Goal: Task Accomplishment & Management: Use online tool/utility

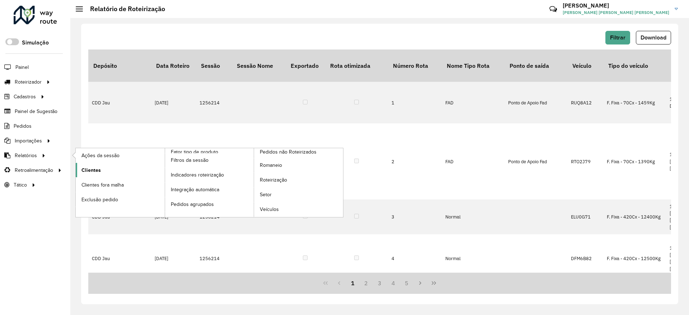
click at [96, 171] on span "Clientes" at bounding box center [90, 170] width 19 height 8
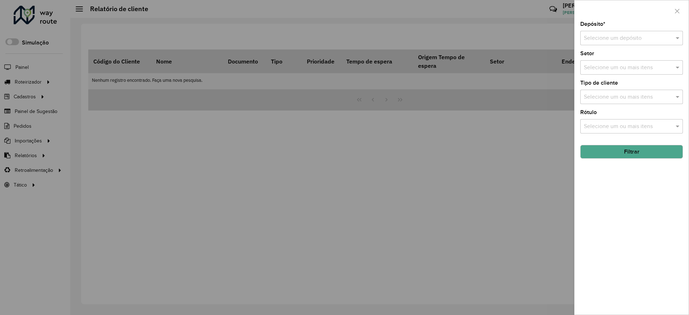
click at [613, 37] on input "text" at bounding box center [623, 38] width 81 height 9
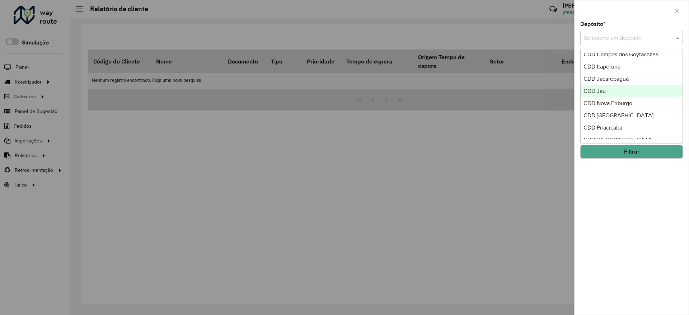
scroll to position [54, 0]
click at [618, 91] on div "CDD Jau" at bounding box center [631, 90] width 102 height 12
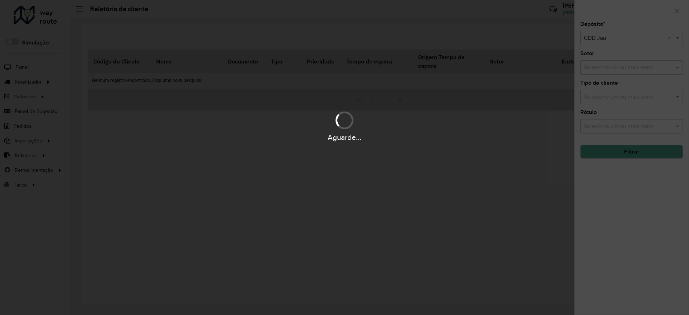
click at [630, 199] on div "Aguarde..." at bounding box center [344, 157] width 689 height 315
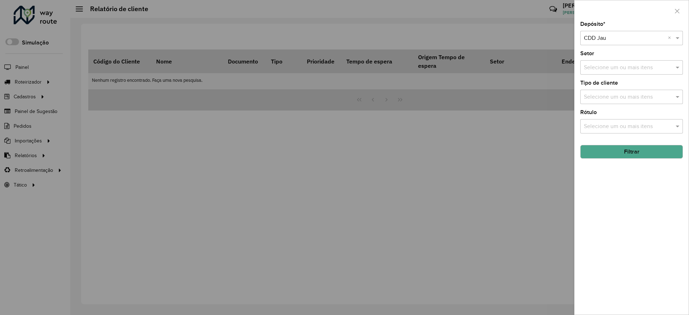
click at [637, 67] on input "text" at bounding box center [628, 67] width 92 height 9
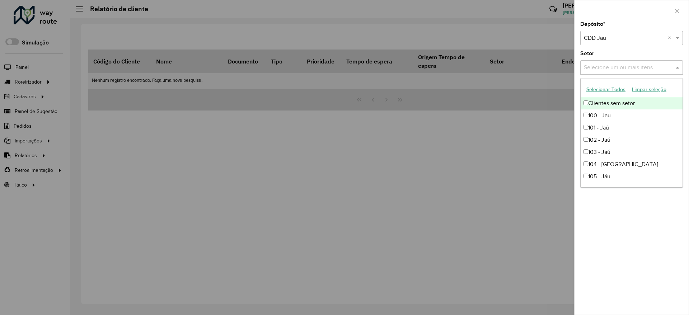
click at [614, 106] on div "Clientes sem setor" at bounding box center [631, 103] width 102 height 12
click at [611, 103] on div "Clientes sem setor" at bounding box center [631, 103] width 102 height 12
click at [614, 87] on button "Selecionar Todos" at bounding box center [606, 89] width 46 height 11
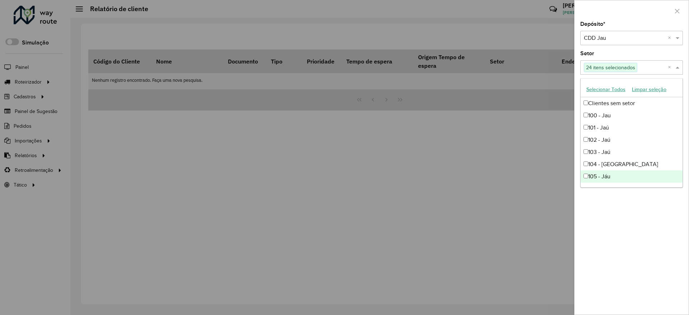
click at [637, 223] on div "Depósito * Selecione um depósito × CDD Jau × Setor Selecione um ou mais itens 2…" at bounding box center [631, 168] width 114 height 293
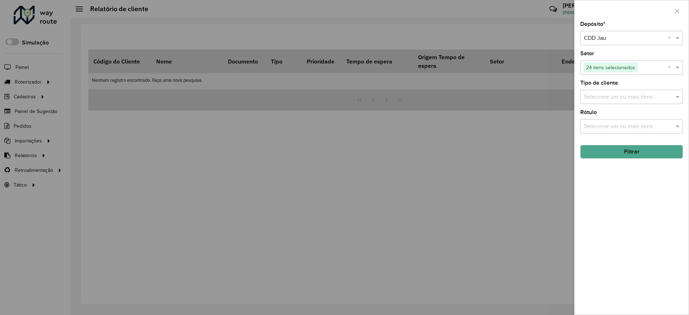
click at [633, 152] on button "Filtrar" at bounding box center [631, 152] width 103 height 14
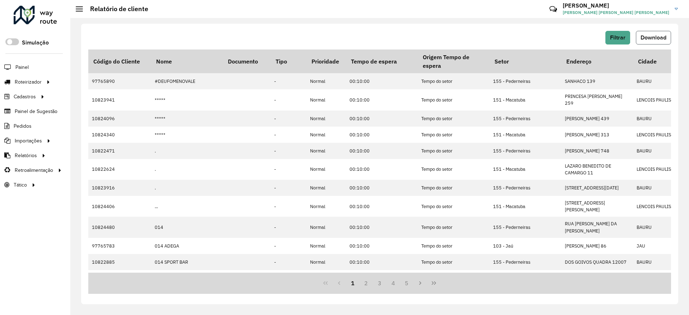
click at [659, 37] on span "Download" at bounding box center [653, 37] width 26 height 6
click at [87, 82] on span "Entregas" at bounding box center [91, 82] width 20 height 8
click at [618, 35] on span "Filtrar" at bounding box center [617, 37] width 15 height 6
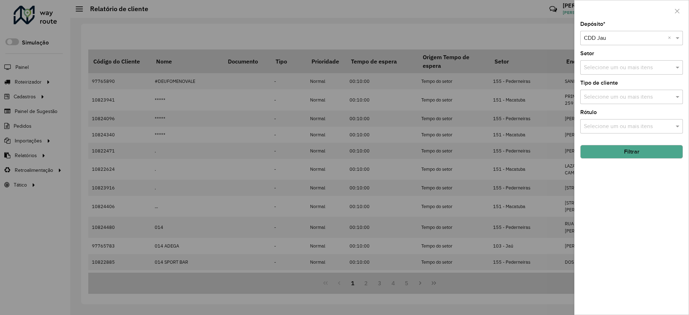
click at [651, 65] on input "text" at bounding box center [628, 67] width 92 height 9
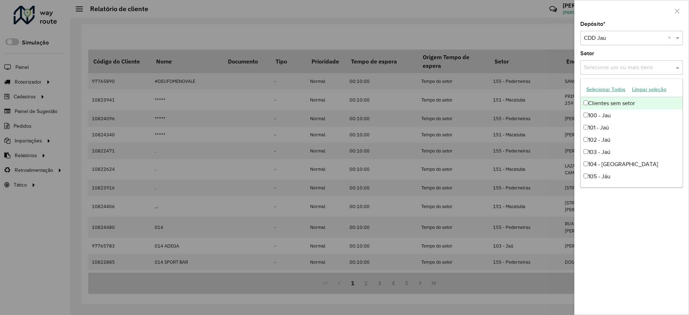
click at [619, 87] on button "Selecionar Todos" at bounding box center [606, 89] width 46 height 11
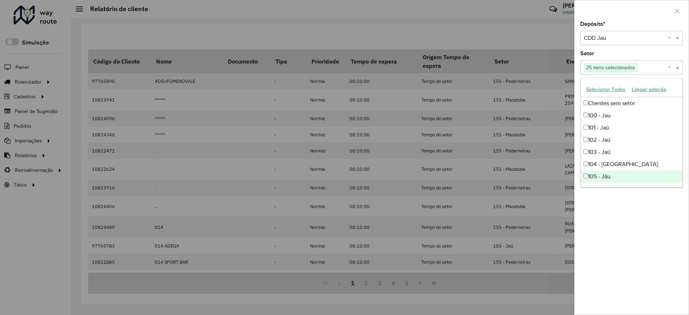
click at [615, 258] on div "Depósito * Selecione um depósito × CDD Jau × Setor Selecione um ou mais itens 2…" at bounding box center [631, 168] width 114 height 293
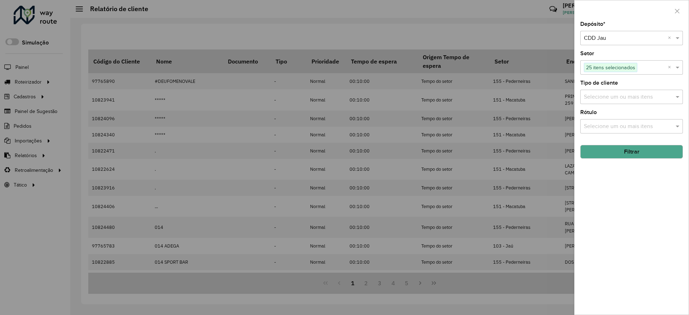
click at [632, 152] on button "Filtrar" at bounding box center [631, 152] width 103 height 14
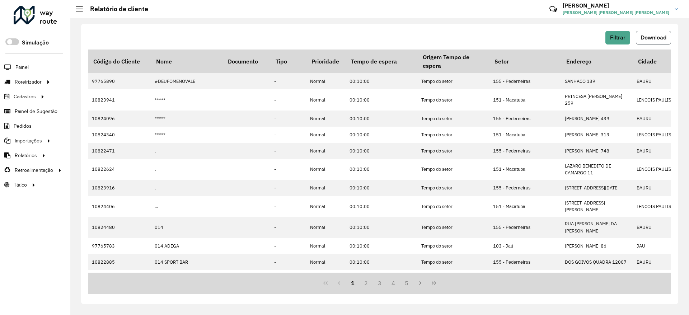
click at [655, 37] on span "Download" at bounding box center [653, 37] width 26 height 6
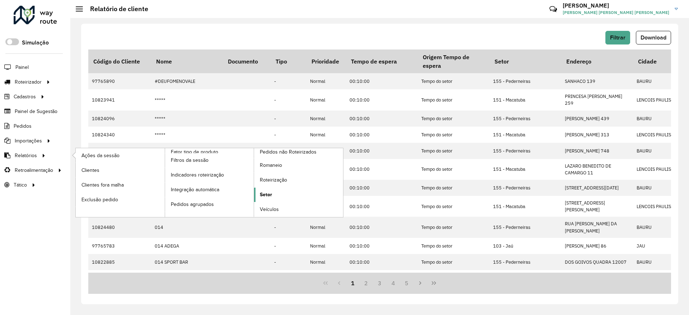
click at [261, 192] on span "Setor" at bounding box center [266, 195] width 12 height 8
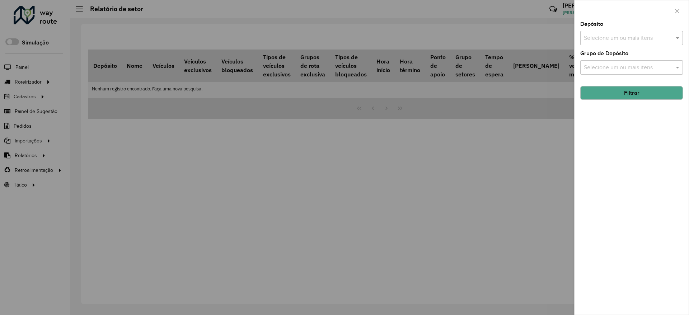
click at [627, 37] on input "text" at bounding box center [628, 38] width 92 height 9
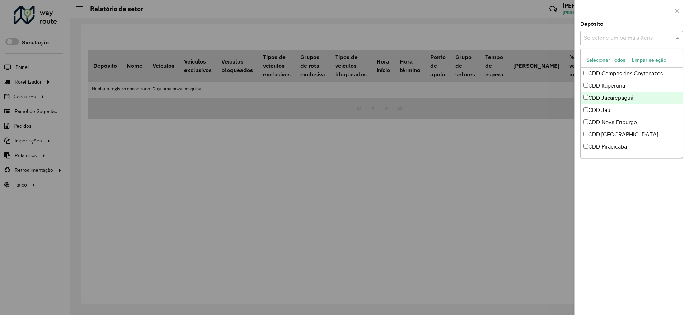
scroll to position [54, 0]
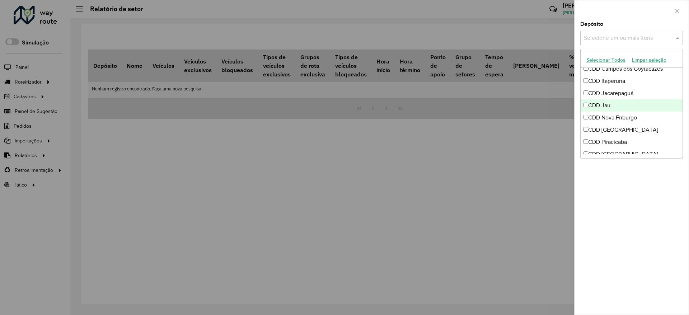
click at [609, 108] on div "CDD Jau" at bounding box center [631, 105] width 102 height 12
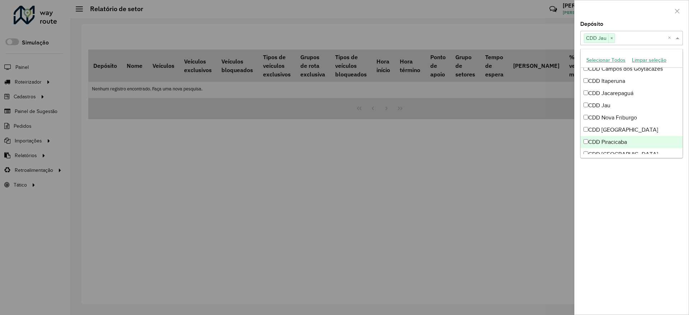
click at [644, 205] on div "Depósito Selecione um ou mais itens CDD Jau × × Grupo de Depósito Selecione um …" at bounding box center [631, 168] width 114 height 293
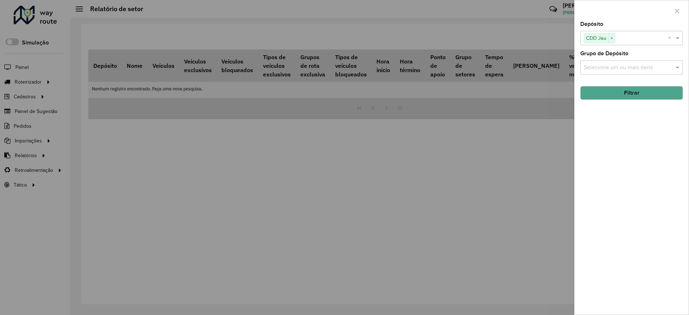
click at [639, 95] on button "Filtrar" at bounding box center [631, 93] width 103 height 14
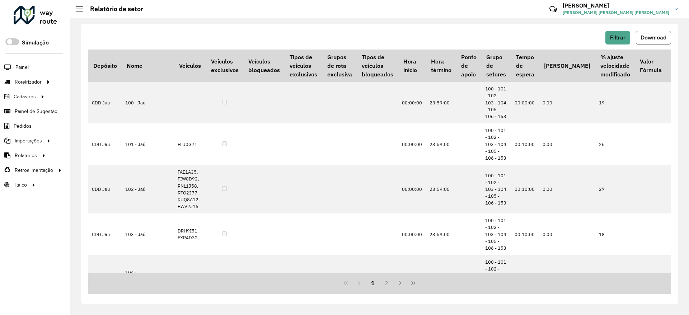
click at [656, 33] on button "Download" at bounding box center [652, 38] width 35 height 14
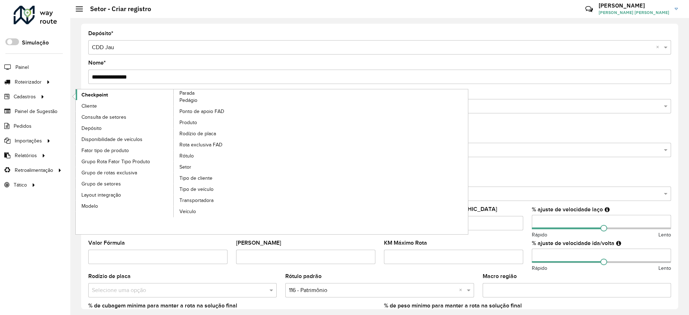
click at [108, 99] on link "Checkpoint" at bounding box center [125, 94] width 98 height 11
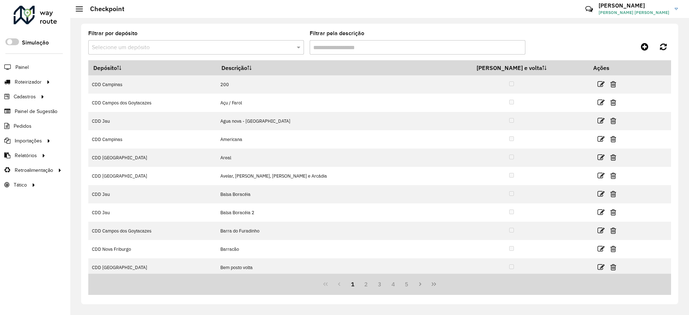
click at [152, 37] on div "Filtrar por depósito Selecione um depósito" at bounding box center [196, 43] width 216 height 24
click at [153, 43] on input "text" at bounding box center [189, 47] width 194 height 9
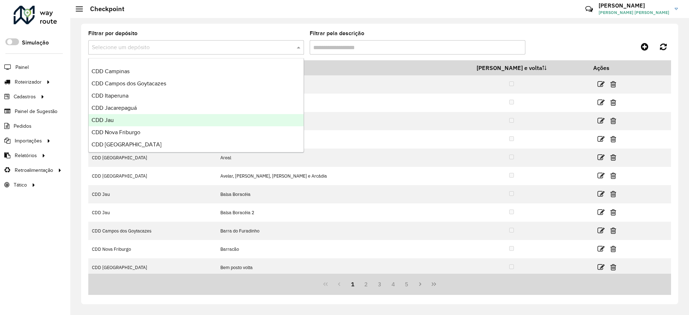
scroll to position [36, 0]
click at [141, 119] on div "CDD Jau" at bounding box center [196, 118] width 215 height 12
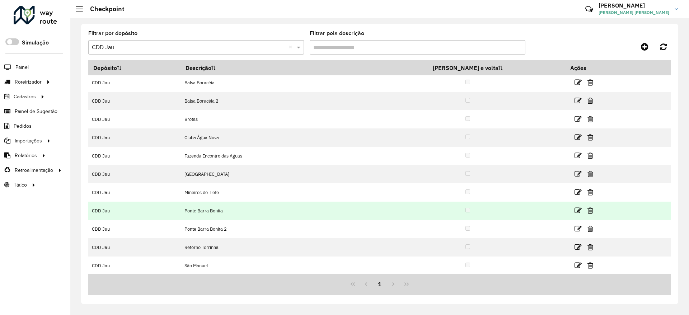
scroll to position [21, 0]
click at [574, 210] on icon at bounding box center [577, 209] width 7 height 7
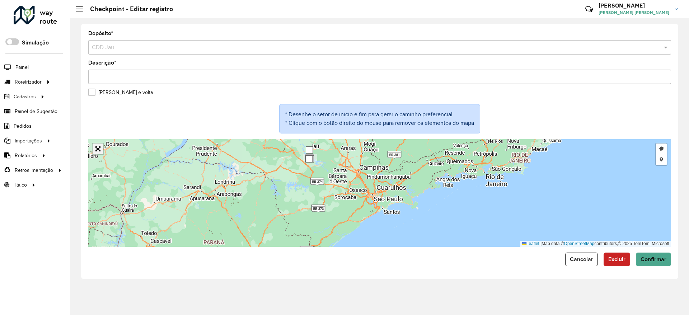
click at [97, 147] on link "Abrir mapa em tela cheia" at bounding box center [98, 148] width 11 height 11
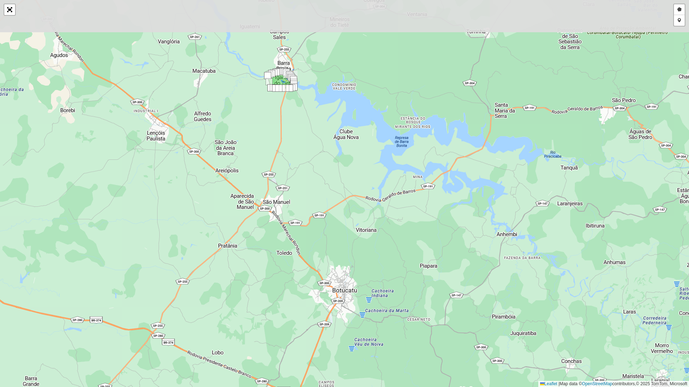
drag, startPoint x: 251, startPoint y: 136, endPoint x: 257, endPoint y: 243, distance: 106.6
click at [257, 243] on div "Desenhar setor Adicionar checkpoint Leaflet | Map data © OpenStreetMap contribu…" at bounding box center [344, 193] width 689 height 387
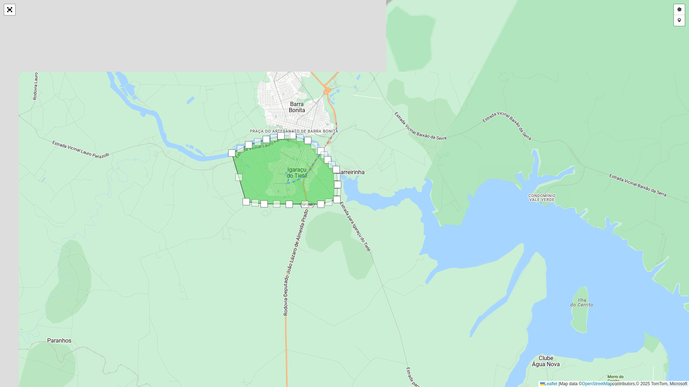
drag, startPoint x: 353, startPoint y: 196, endPoint x: 364, endPoint y: 260, distance: 64.7
click at [379, 271] on div "Desenhar setor Adicionar checkpoint Leaflet | Map data © OpenStreetMap contribu…" at bounding box center [344, 193] width 689 height 387
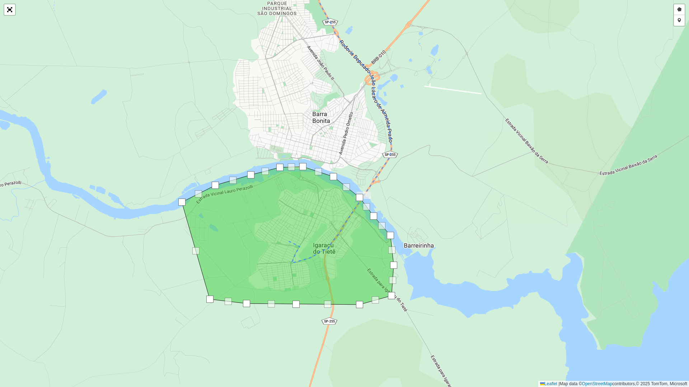
drag, startPoint x: 311, startPoint y: 189, endPoint x: 313, endPoint y: 216, distance: 27.0
click at [313, 216] on icon at bounding box center [288, 236] width 212 height 138
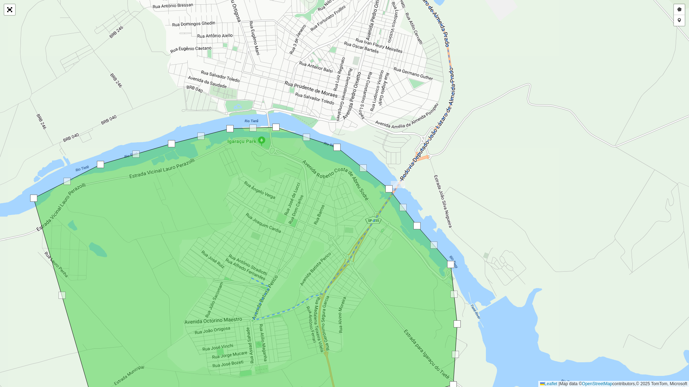
drag, startPoint x: 312, startPoint y: 233, endPoint x: 295, endPoint y: 242, distance: 18.8
click at [295, 242] on icon at bounding box center [245, 265] width 423 height 276
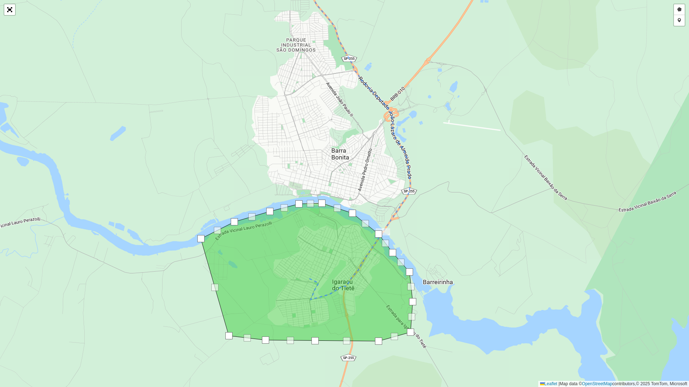
drag, startPoint x: 294, startPoint y: 242, endPoint x: 331, endPoint y: 262, distance: 42.0
click at [331, 262] on icon at bounding box center [307, 272] width 212 height 138
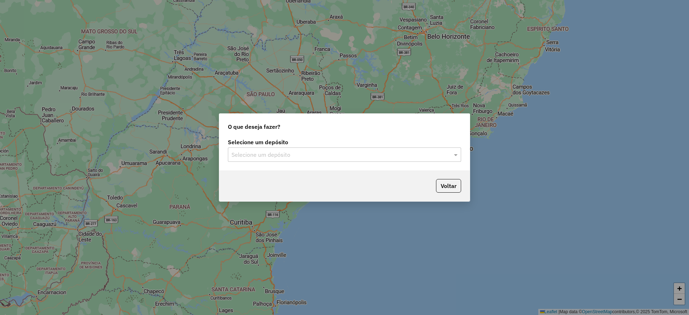
click at [299, 154] on input "text" at bounding box center [337, 155] width 212 height 9
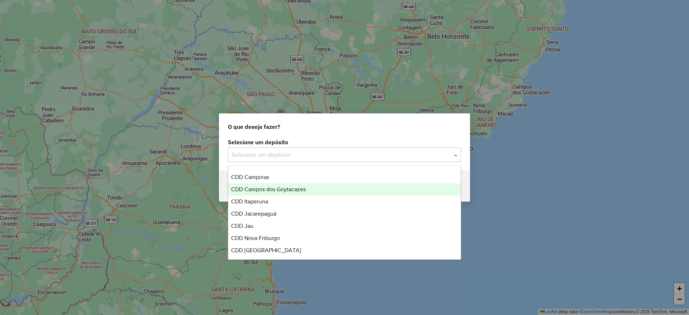
scroll to position [36, 0]
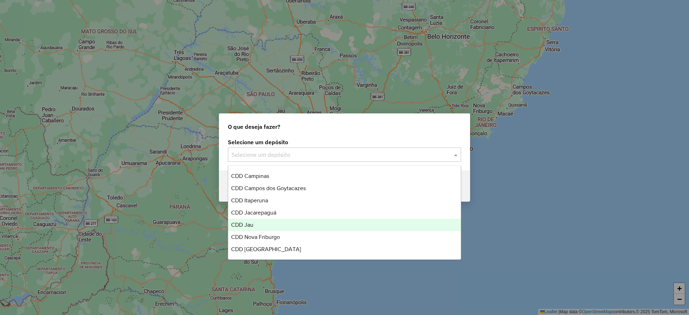
click at [262, 228] on div "CDD Jau" at bounding box center [344, 225] width 232 height 12
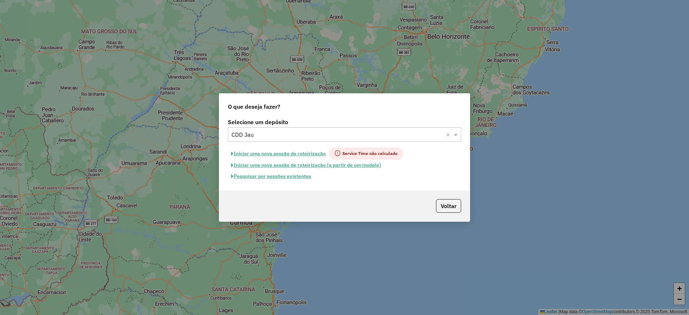
click at [287, 178] on button "Pesquisar por sessões existentes" at bounding box center [271, 176] width 86 height 11
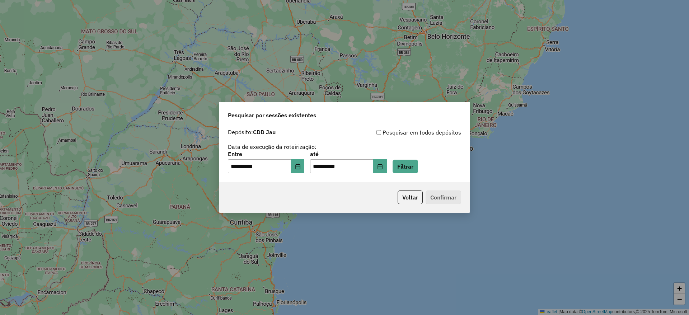
click at [429, 168] on div "**********" at bounding box center [344, 162] width 233 height 22
click at [304, 163] on button "Choose Date" at bounding box center [298, 166] width 14 height 14
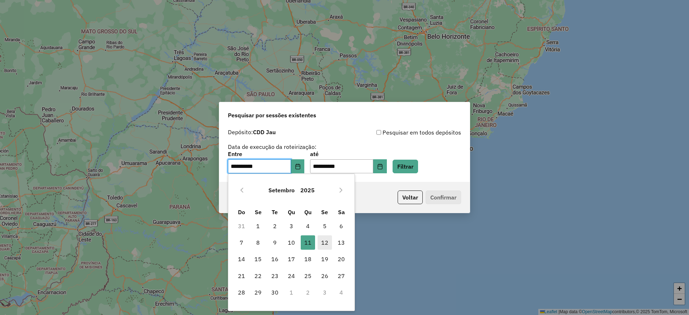
click at [325, 243] on span "12" at bounding box center [324, 242] width 14 height 14
type input "**********"
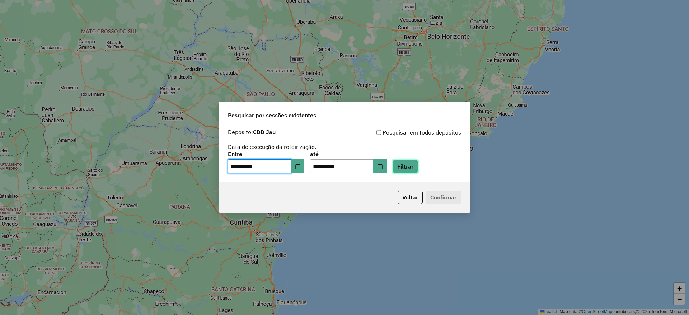
click at [411, 167] on button "Filtrar" at bounding box center [404, 167] width 25 height 14
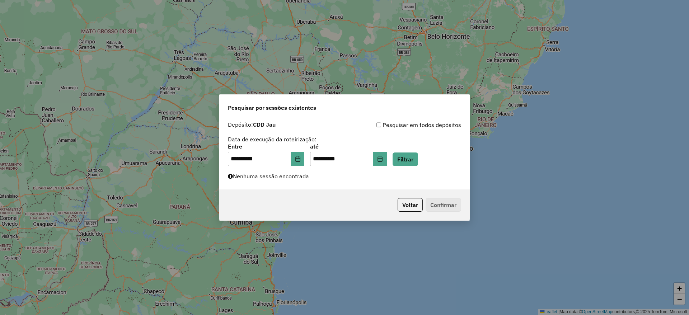
click at [346, 180] on div "**********" at bounding box center [344, 154] width 250 height 72
click at [301, 160] on icon "Choose Date" at bounding box center [298, 159] width 6 height 6
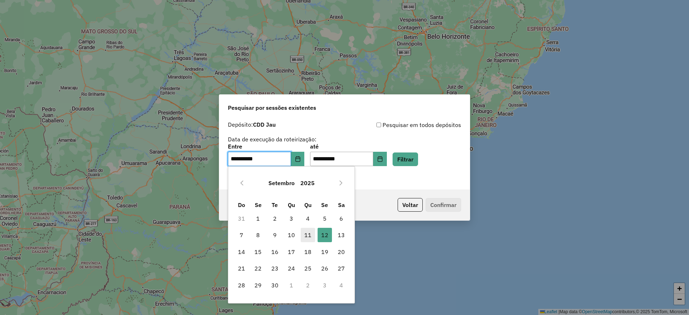
click at [310, 233] on span "11" at bounding box center [308, 235] width 14 height 14
type input "**********"
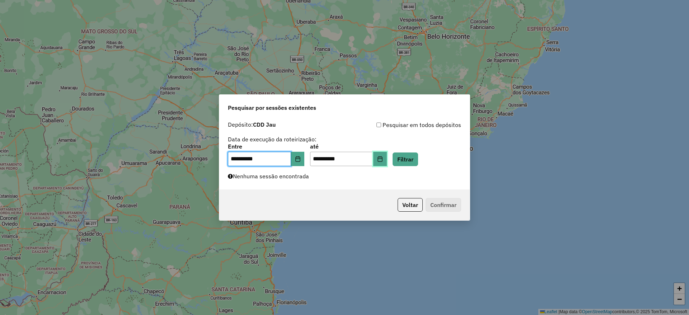
click at [383, 157] on icon "Choose Date" at bounding box center [380, 159] width 6 height 6
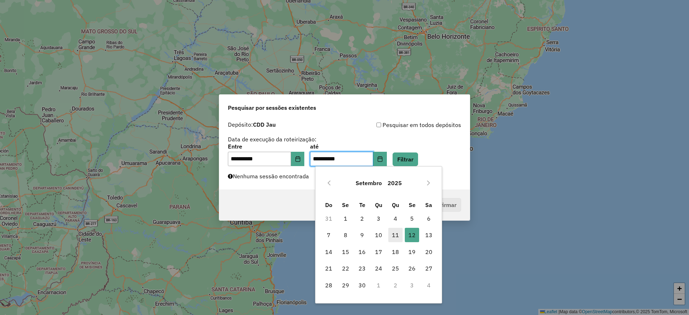
click at [395, 232] on span "11" at bounding box center [395, 235] width 14 height 14
type input "**********"
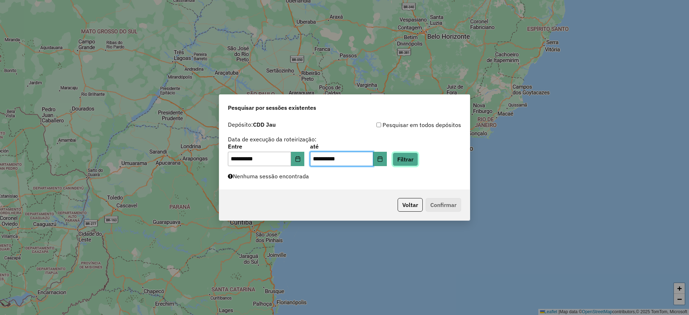
click at [416, 165] on button "Filtrar" at bounding box center [404, 159] width 25 height 14
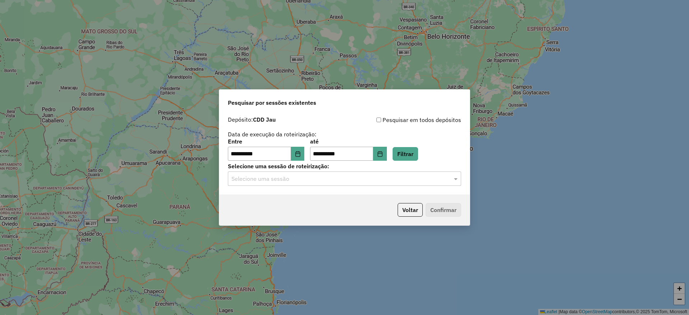
click at [330, 175] on input "text" at bounding box center [337, 179] width 212 height 9
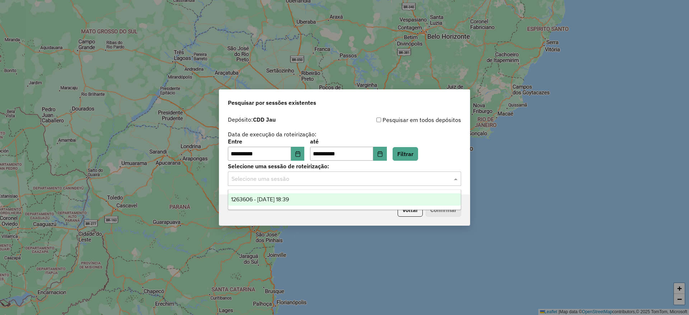
click at [328, 198] on div "1263606 - 11/09/2025 18:39" at bounding box center [344, 199] width 232 height 12
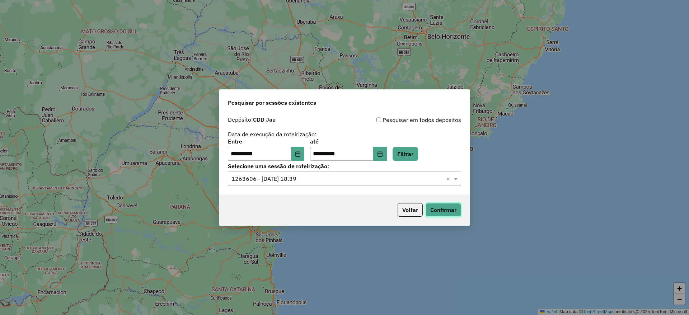
click at [444, 208] on button "Confirmar" at bounding box center [443, 210] width 36 height 14
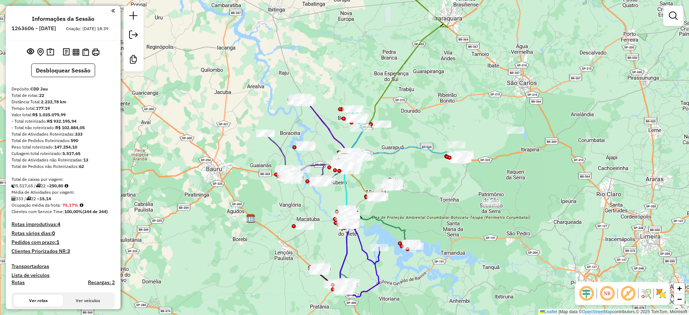
click at [592, 289] on em at bounding box center [585, 293] width 17 height 17
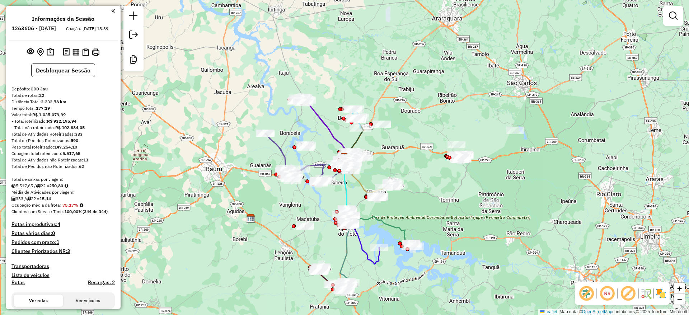
click at [628, 293] on em at bounding box center [627, 293] width 17 height 17
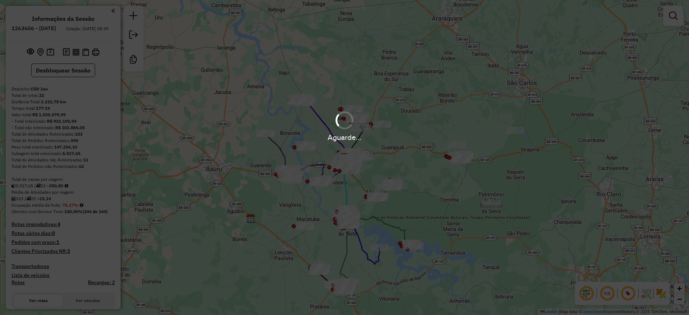
click at [661, 293] on img at bounding box center [660, 293] width 11 height 11
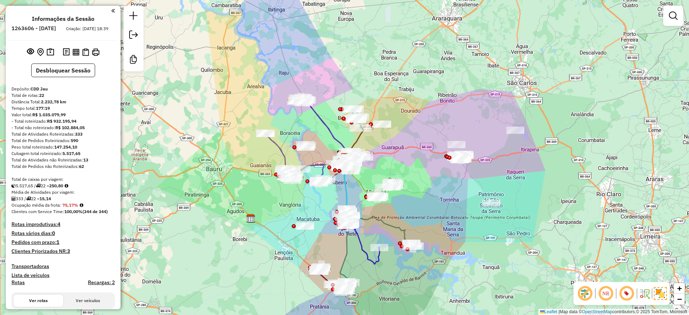
click at [510, 87] on div "Janela de atendimento Grade de atendimento Capacidade Transportadoras Veículos …" at bounding box center [344, 157] width 689 height 315
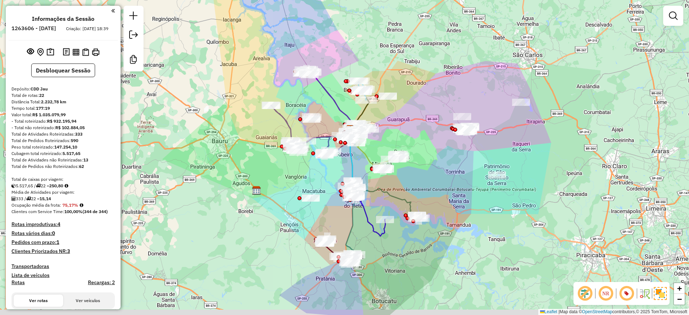
click at [471, 88] on div "Janela de atendimento Grade de atendimento Capacidade Transportadoras Veículos …" at bounding box center [344, 157] width 689 height 315
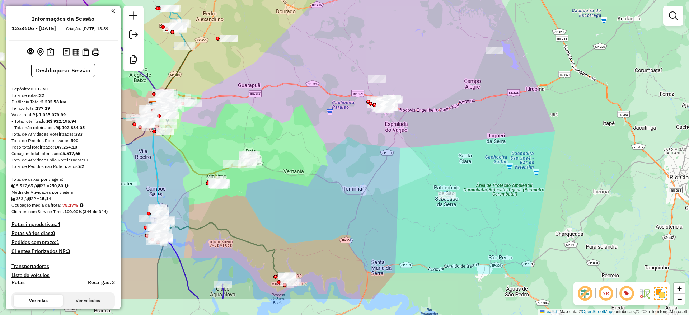
drag, startPoint x: 488, startPoint y: 169, endPoint x: 429, endPoint y: 127, distance: 72.7
click at [429, 127] on div "Janela de atendimento Grade de atendimento Capacidade Transportadoras Veículos …" at bounding box center [344, 157] width 689 height 315
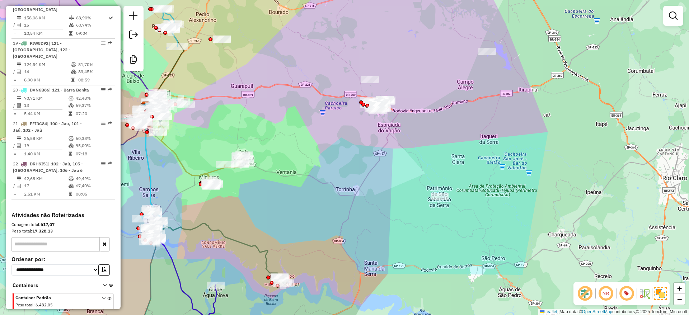
scroll to position [1002, 0]
click at [366, 188] on div "Janela de atendimento Grade de atendimento Capacidade Transportadoras Veículos …" at bounding box center [344, 157] width 689 height 315
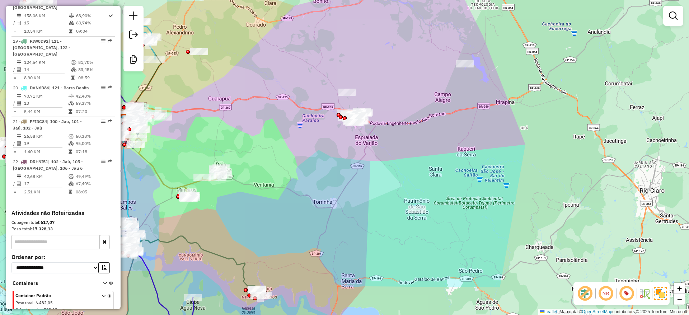
drag, startPoint x: 427, startPoint y: 137, endPoint x: 404, endPoint y: 150, distance: 26.3
click at [404, 150] on div "Janela de atendimento Grade de atendimento Capacidade Transportadoras Veículos …" at bounding box center [344, 157] width 689 height 315
drag, startPoint x: 399, startPoint y: 153, endPoint x: 410, endPoint y: 152, distance: 10.8
click at [410, 152] on div "Janela de atendimento Grade de atendimento Capacidade Transportadoras Veículos …" at bounding box center [344, 157] width 689 height 315
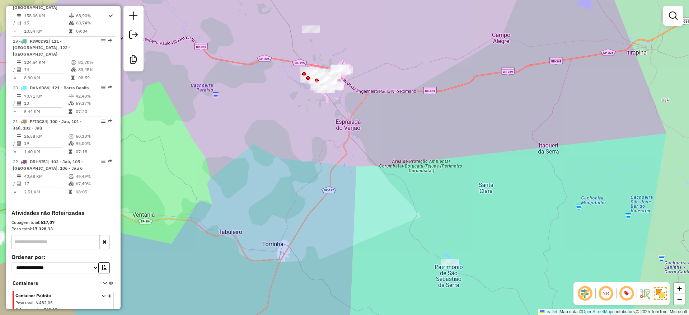
drag, startPoint x: 414, startPoint y: 155, endPoint x: 419, endPoint y: 151, distance: 6.1
click at [419, 151] on div "Janela de atendimento Grade de atendimento Capacidade Transportadoras Veículos …" at bounding box center [344, 157] width 689 height 315
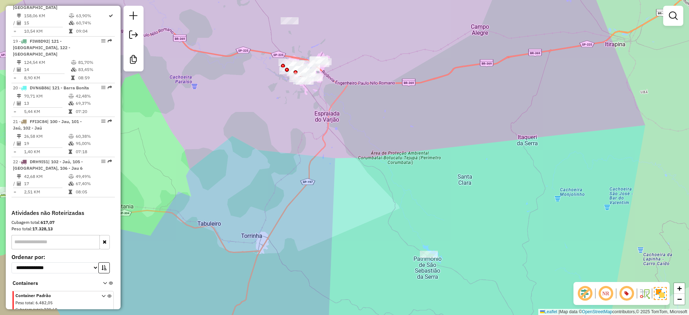
drag, startPoint x: 425, startPoint y: 147, endPoint x: 404, endPoint y: 139, distance: 22.7
click at [404, 139] on div "Janela de atendimento Grade de atendimento Capacidade Transportadoras Veículos …" at bounding box center [344, 157] width 689 height 315
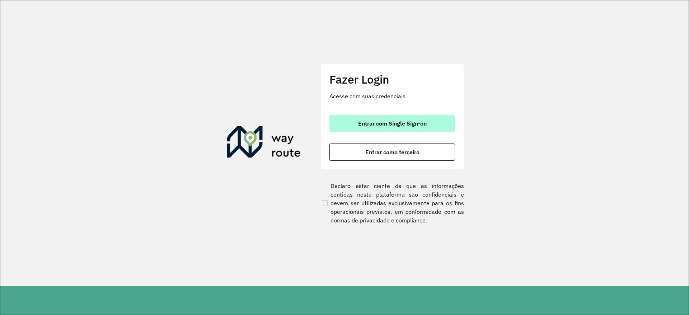
click at [371, 126] on span "Entrar com Single Sign-on" at bounding box center [392, 123] width 68 height 6
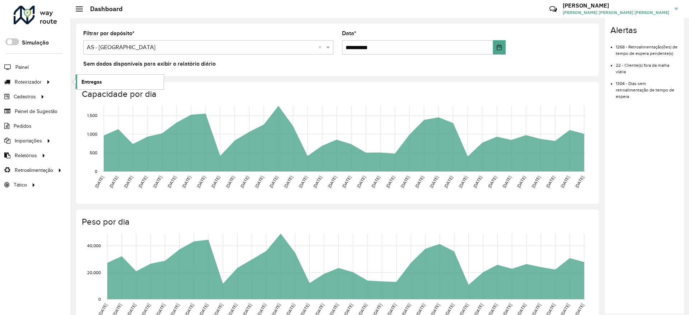
click at [120, 84] on link "Entregas" at bounding box center [120, 82] width 88 height 14
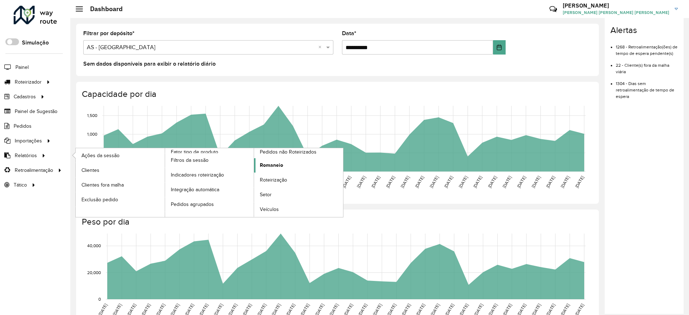
click at [278, 162] on span "Romaneio" at bounding box center [271, 165] width 23 height 8
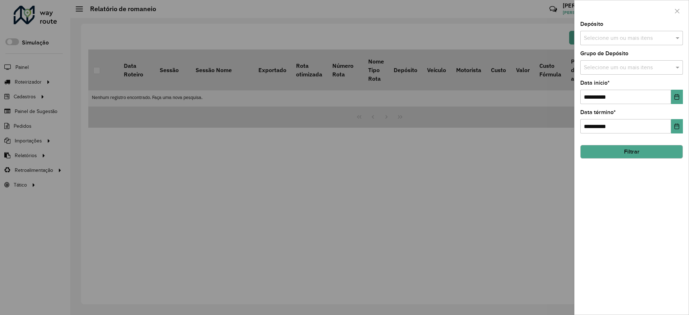
click at [637, 39] on input "text" at bounding box center [628, 38] width 92 height 9
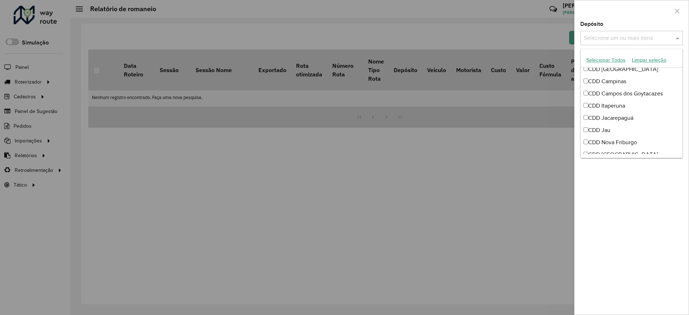
scroll to position [36, 0]
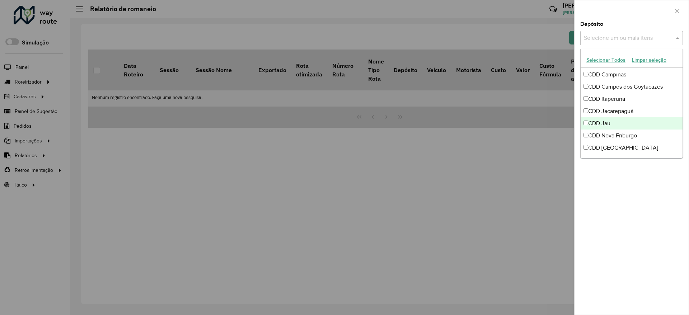
click at [623, 121] on div "CDD Jau" at bounding box center [631, 123] width 102 height 12
click at [617, 187] on div "**********" at bounding box center [631, 168] width 114 height 293
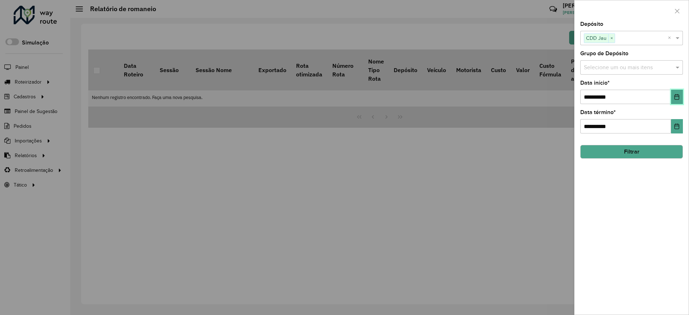
click at [677, 95] on icon "Choose Date" at bounding box center [676, 97] width 6 height 6
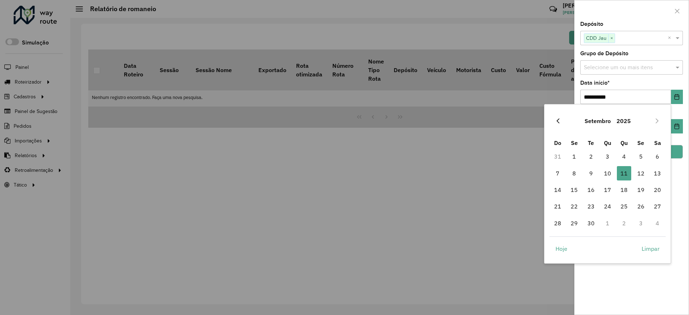
click at [558, 119] on icon "Previous Month" at bounding box center [557, 120] width 3 height 5
click at [561, 156] on span "1" at bounding box center [557, 156] width 14 height 14
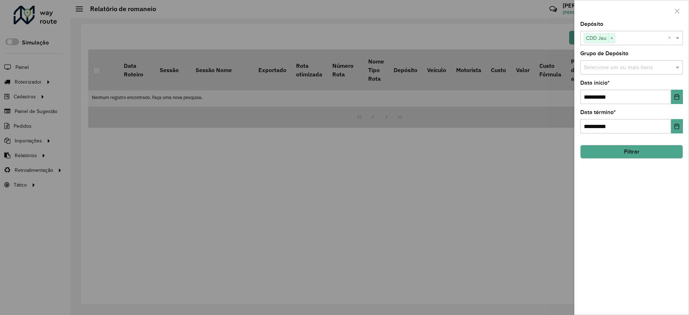
click at [659, 187] on div "**********" at bounding box center [631, 168] width 114 height 293
click at [684, 123] on div "**********" at bounding box center [631, 168] width 114 height 293
click at [680, 124] on button "Choose Date" at bounding box center [677, 126] width 12 height 14
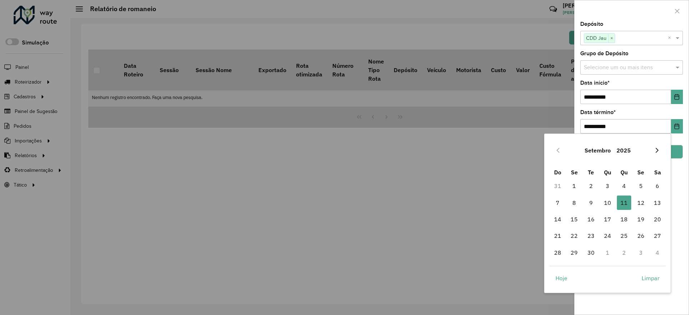
click at [657, 146] on button "Next Month" at bounding box center [656, 150] width 11 height 11
click at [554, 149] on button "Previous Month" at bounding box center [557, 150] width 11 height 11
click at [554, 270] on span "31" at bounding box center [557, 269] width 14 height 14
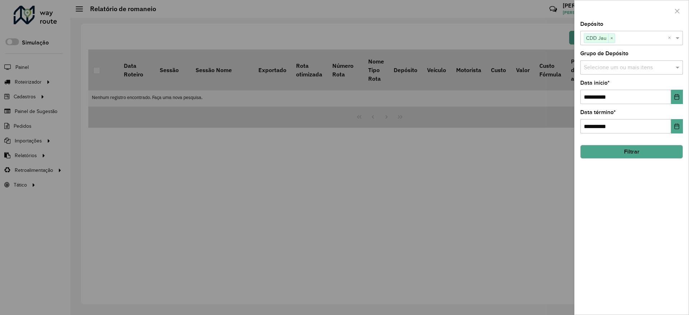
click at [640, 186] on div "**********" at bounding box center [631, 168] width 114 height 293
click at [633, 153] on button "Filtrar" at bounding box center [631, 152] width 103 height 14
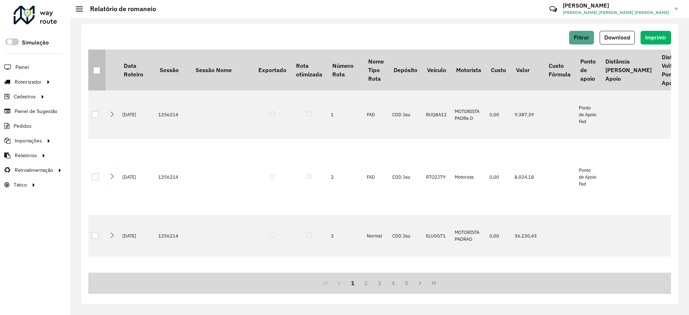
click at [93, 72] on div at bounding box center [96, 70] width 7 height 7
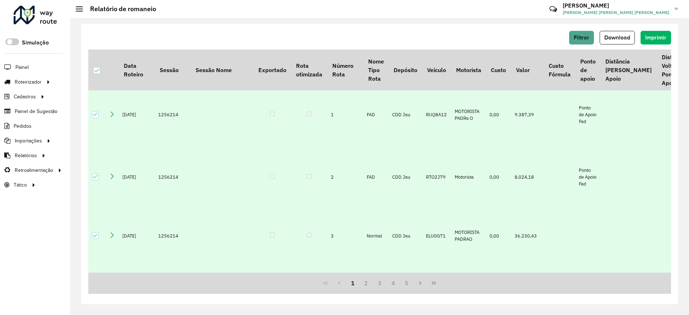
click at [621, 39] on span "Download" at bounding box center [617, 37] width 26 height 6
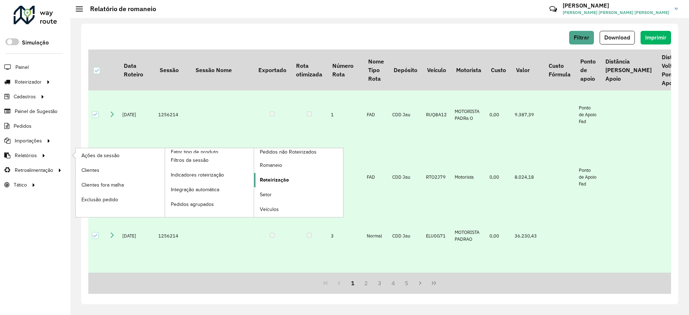
click at [278, 180] on span "Roteirização" at bounding box center [274, 180] width 29 height 8
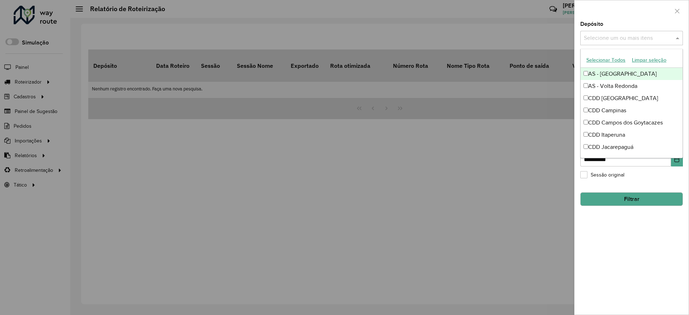
click at [615, 37] on input "text" at bounding box center [628, 38] width 92 height 9
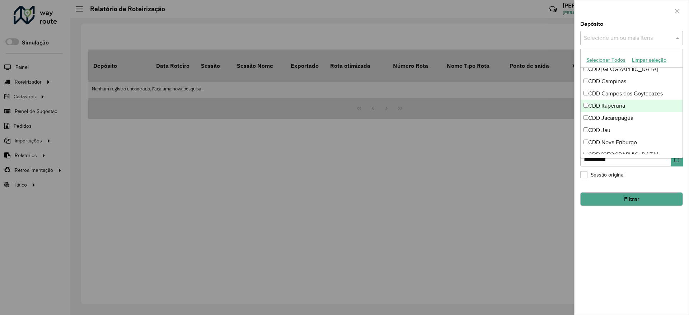
scroll to position [54, 0]
click at [615, 103] on div "CDD Jau" at bounding box center [631, 105] width 102 height 12
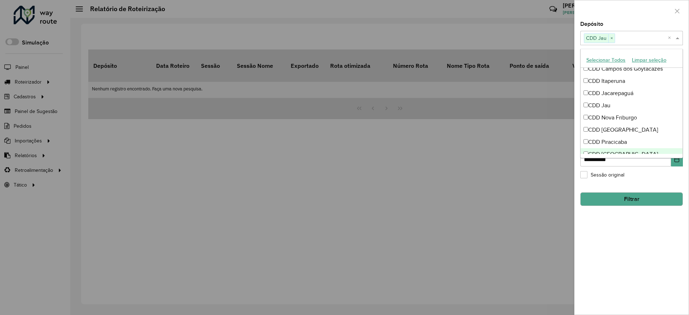
click at [622, 289] on div "**********" at bounding box center [631, 168] width 114 height 293
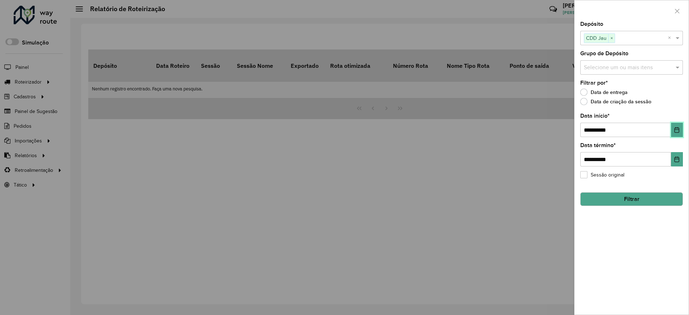
click at [672, 126] on button "Choose Date" at bounding box center [677, 130] width 12 height 14
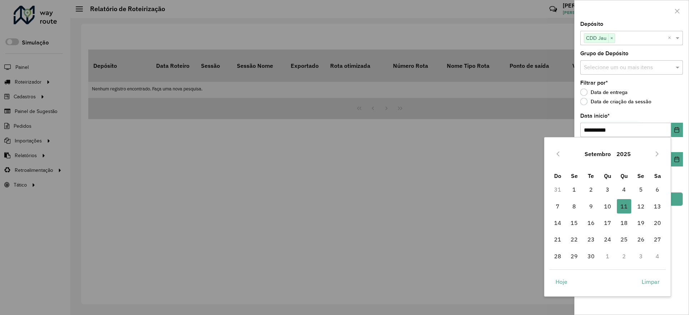
click at [570, 152] on div "Setembro 2025" at bounding box center [607, 153] width 117 height 23
click at [561, 154] on button "Previous Month" at bounding box center [557, 153] width 11 height 11
click at [555, 189] on span "1" at bounding box center [557, 189] width 14 height 14
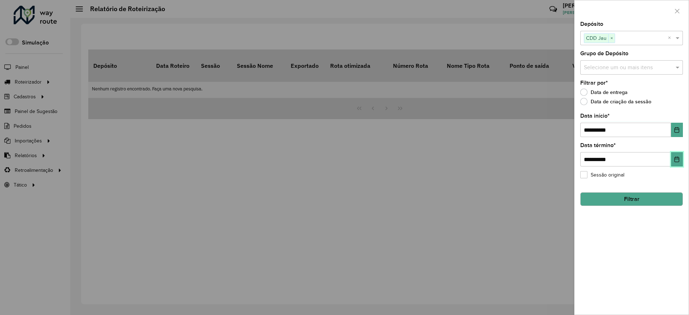
click at [674, 163] on button "Choose Date" at bounding box center [677, 159] width 12 height 14
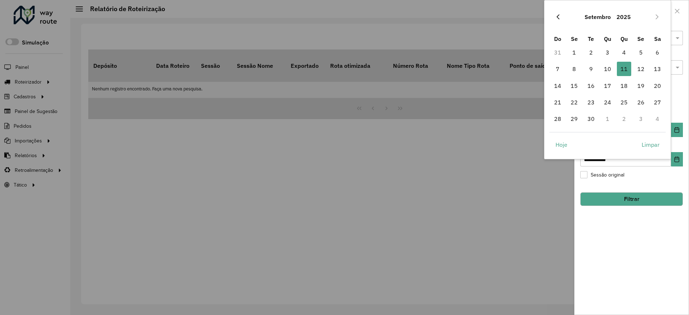
click at [552, 16] on button "Previous Month" at bounding box center [557, 16] width 11 height 11
click at [559, 134] on span "31" at bounding box center [557, 135] width 14 height 14
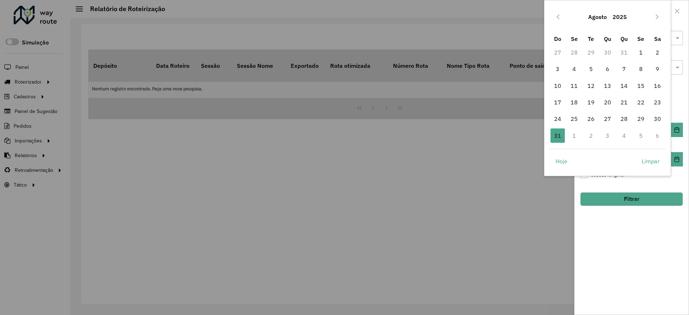
click at [640, 241] on div "**********" at bounding box center [631, 168] width 114 height 293
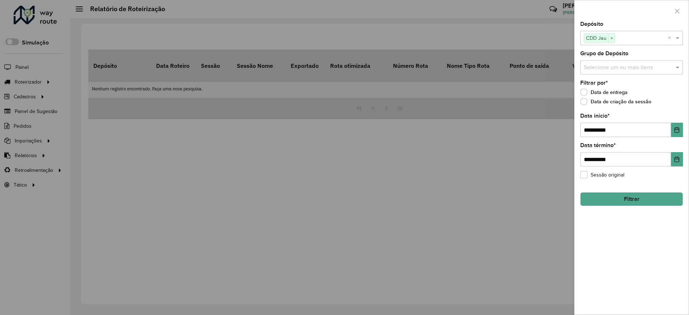
click at [635, 199] on button "Filtrar" at bounding box center [631, 199] width 103 height 14
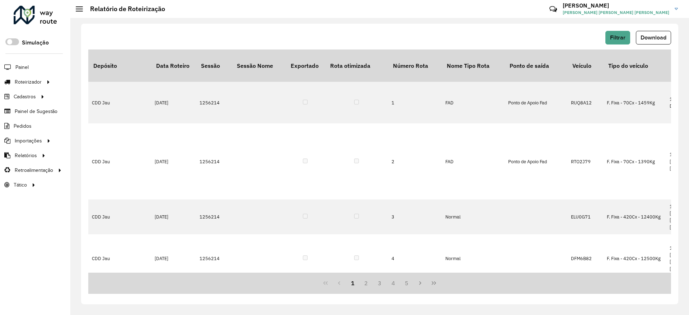
click at [649, 44] on div "Filtrar Download" at bounding box center [379, 40] width 582 height 19
click at [654, 40] on span "Download" at bounding box center [653, 37] width 26 height 6
click at [113, 83] on link "Entregas" at bounding box center [120, 82] width 88 height 14
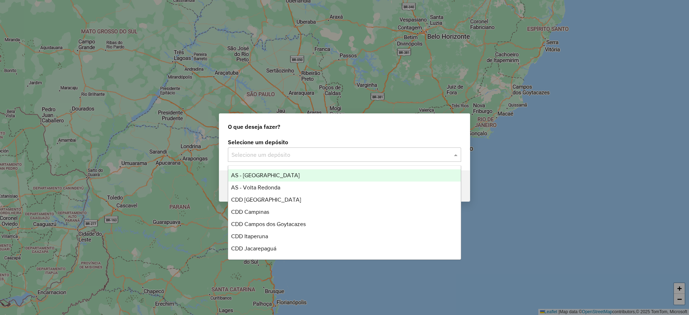
click at [294, 152] on input "text" at bounding box center [337, 155] width 212 height 9
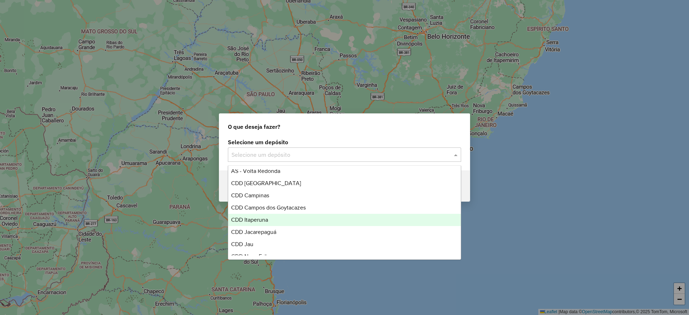
scroll to position [36, 0]
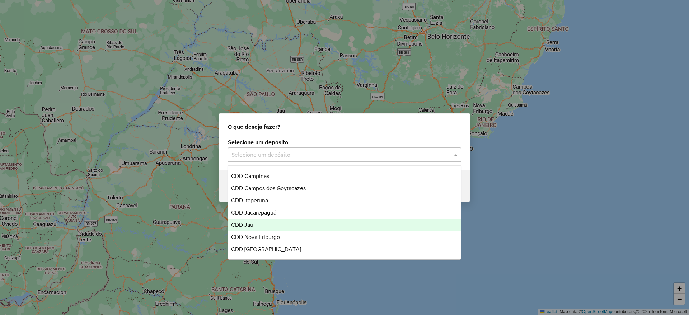
click at [270, 225] on div "CDD Jau" at bounding box center [344, 225] width 232 height 12
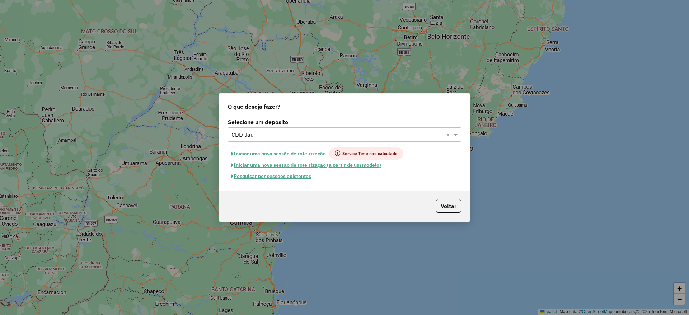
click at [292, 179] on button "Pesquisar por sessões existentes" at bounding box center [271, 176] width 86 height 11
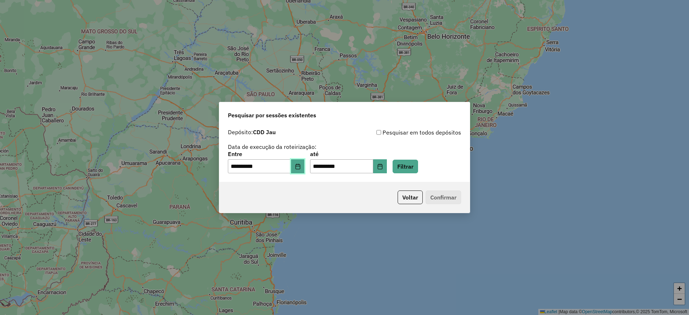
click at [300, 167] on icon "Choose Date" at bounding box center [297, 167] width 5 height 6
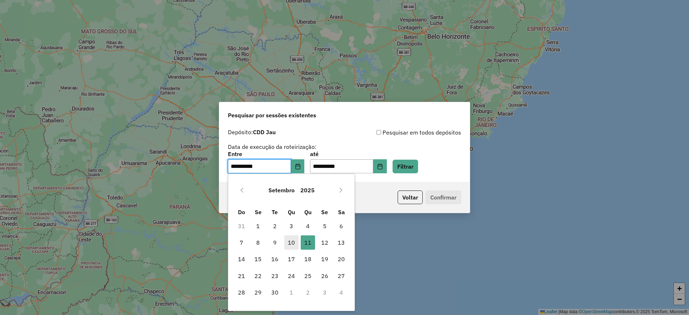
click at [292, 242] on span "10" at bounding box center [291, 242] width 14 height 14
type input "**********"
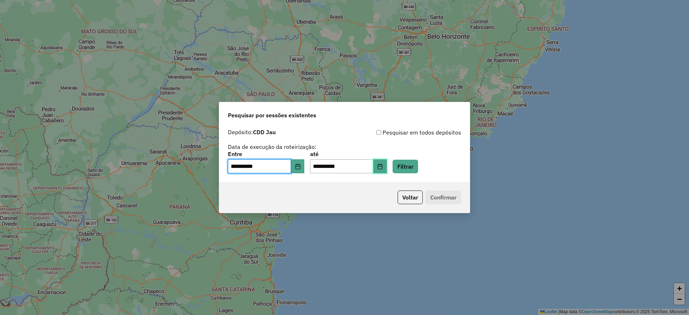
click at [383, 167] on icon "Choose Date" at bounding box center [380, 167] width 6 height 6
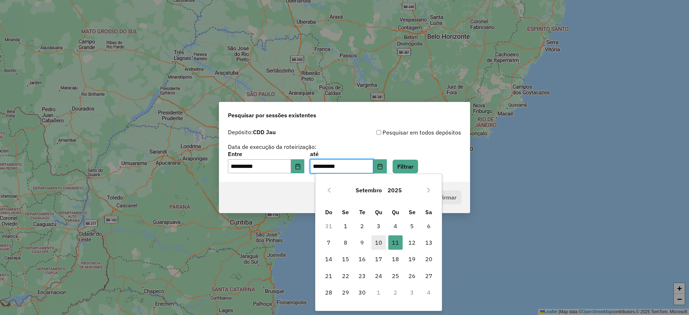
click at [380, 240] on span "10" at bounding box center [378, 242] width 14 height 14
type input "**********"
click at [420, 150] on div "**********" at bounding box center [344, 151] width 233 height 46
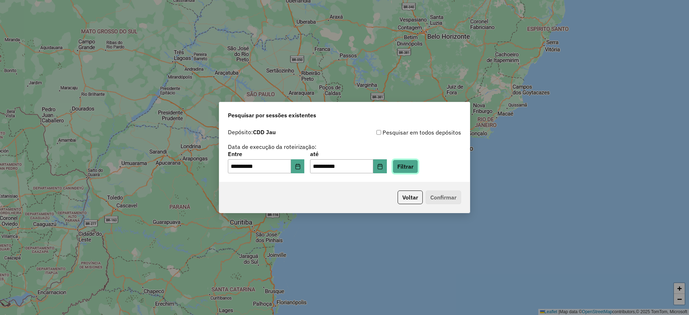
click at [417, 170] on button "Filtrar" at bounding box center [404, 167] width 25 height 14
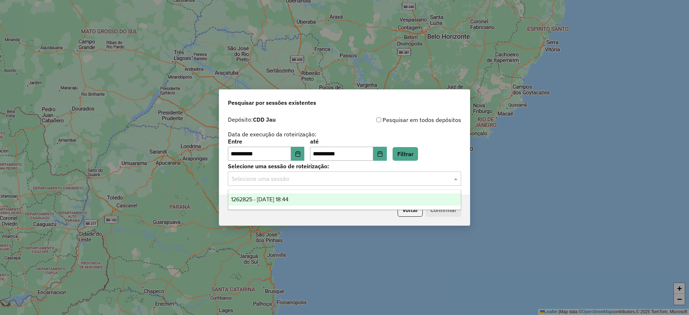
click at [338, 180] on input "text" at bounding box center [337, 179] width 212 height 9
click at [341, 198] on div "1262825 - 10/09/2025 18:44" at bounding box center [344, 199] width 232 height 12
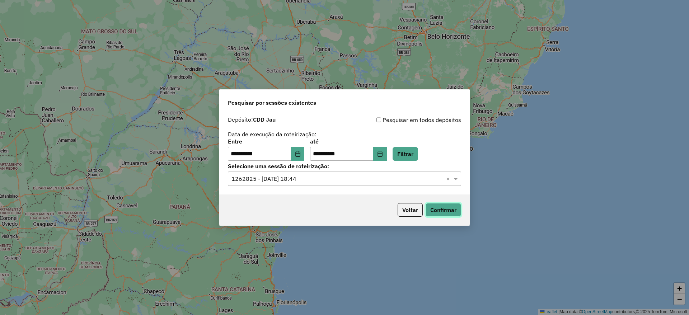
click at [438, 211] on button "Confirmar" at bounding box center [443, 210] width 36 height 14
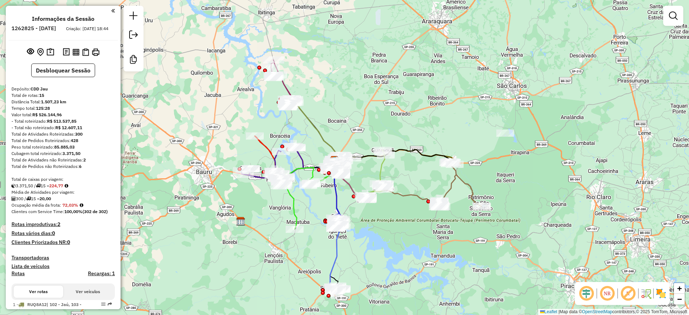
drag, startPoint x: 438, startPoint y: 166, endPoint x: 404, endPoint y: 177, distance: 35.4
click at [404, 177] on div "Janela de atendimento Grade de atendimento Capacidade Transportadoras Veículos …" at bounding box center [344, 157] width 689 height 315
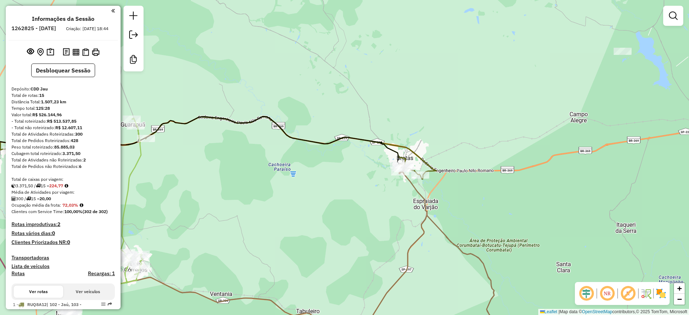
click at [282, 70] on div "Janela de atendimento Grade de atendimento Capacidade Transportadoras Veículos …" at bounding box center [344, 157] width 689 height 315
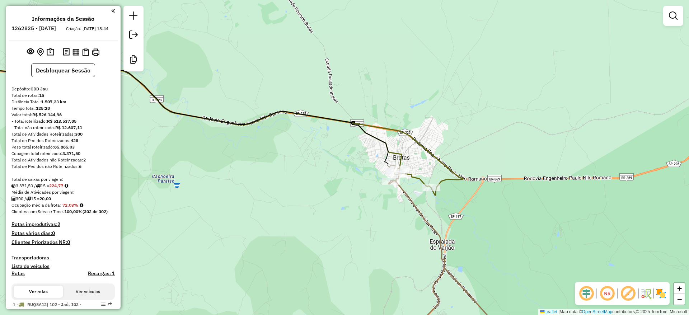
drag, startPoint x: 357, startPoint y: 224, endPoint x: 351, endPoint y: 251, distance: 27.9
click at [351, 251] on div "Janela de atendimento Grade de atendimento Capacidade Transportadoras Veículos …" at bounding box center [344, 157] width 689 height 315
click at [581, 293] on em at bounding box center [585, 293] width 17 height 17
click at [627, 292] on em at bounding box center [627, 293] width 17 height 17
click at [661, 295] on img at bounding box center [660, 293] width 11 height 11
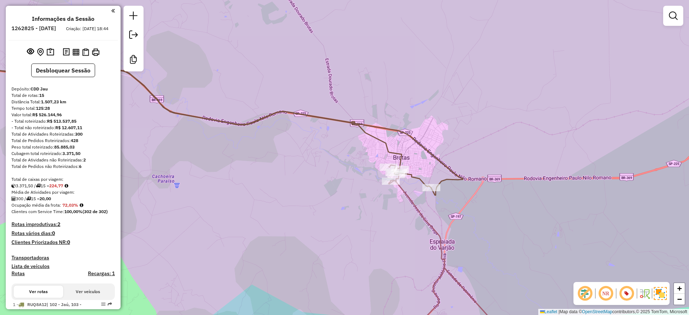
click at [576, 139] on div "Janela de atendimento Grade de atendimento Capacidade Transportadoras Veículos …" at bounding box center [344, 157] width 689 height 315
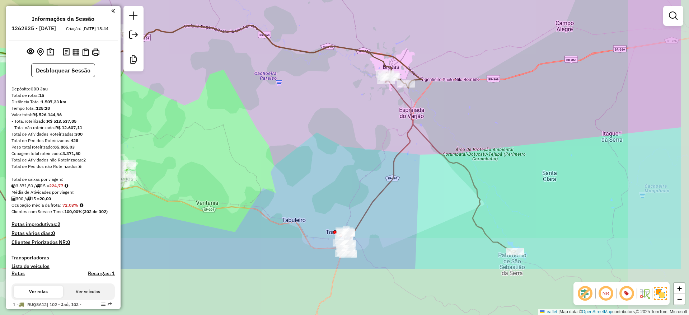
drag, startPoint x: 483, startPoint y: 134, endPoint x: 464, endPoint y: 114, distance: 28.2
click at [464, 114] on div "Janela de atendimento Grade de atendimento Capacidade Transportadoras Veículos …" at bounding box center [344, 157] width 689 height 315
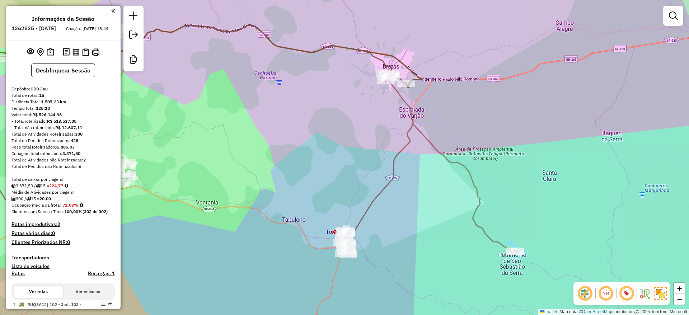
click at [486, 139] on div "Janela de atendimento Grade de atendimento Capacidade Transportadoras Veículos …" at bounding box center [344, 157] width 689 height 315
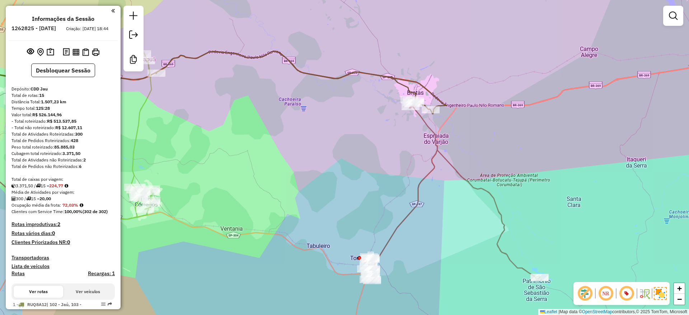
click at [492, 144] on div "Janela de atendimento Grade de atendimento Capacidade Transportadoras Veículos …" at bounding box center [344, 157] width 689 height 315
drag, startPoint x: 336, startPoint y: 139, endPoint x: 345, endPoint y: 146, distance: 10.5
click at [345, 146] on div "Janela de atendimento Grade de atendimento Capacidade Transportadoras Veículos …" at bounding box center [344, 157] width 689 height 315
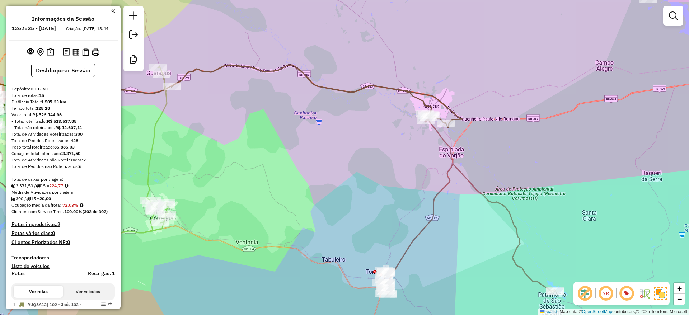
drag, startPoint x: 345, startPoint y: 146, endPoint x: 351, endPoint y: 153, distance: 9.9
click at [351, 153] on div "Janela de atendimento Grade de atendimento Capacidade Transportadoras Veículos …" at bounding box center [344, 157] width 689 height 315
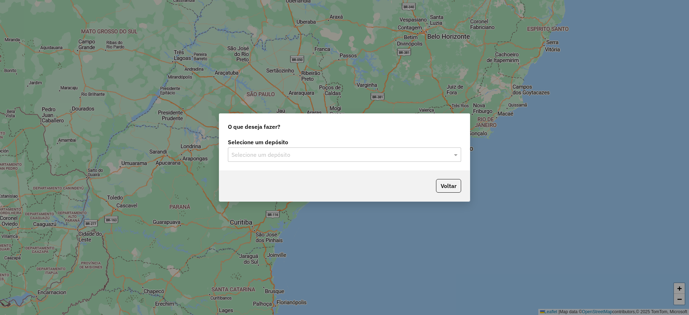
click at [289, 146] on label "Selecione um depósito" at bounding box center [344, 142] width 233 height 9
click at [317, 156] on input "text" at bounding box center [337, 155] width 212 height 9
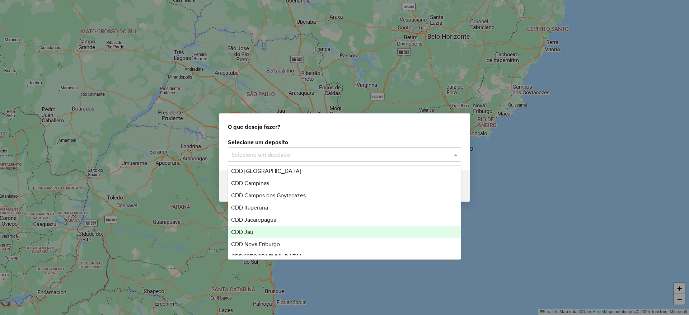
scroll to position [36, 0]
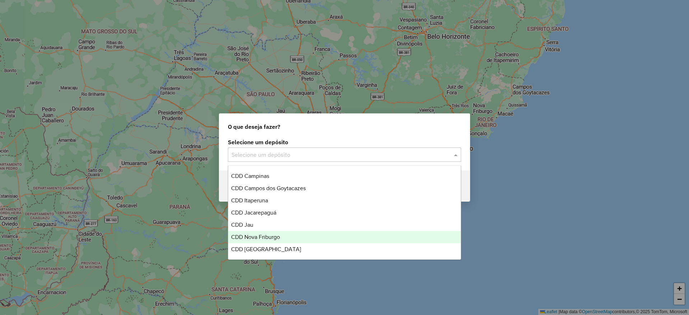
click at [256, 228] on div "CDD Jau" at bounding box center [344, 225] width 232 height 12
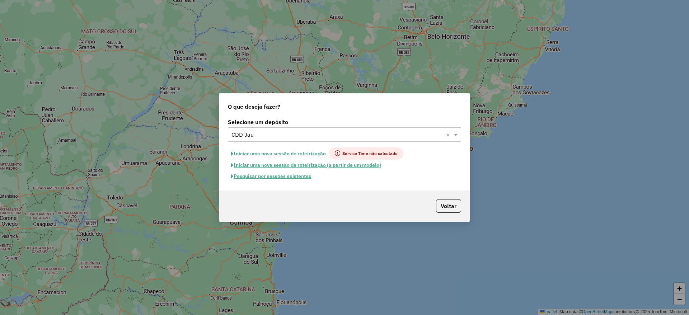
click at [277, 176] on button "Pesquisar por sessões existentes" at bounding box center [271, 176] width 86 height 11
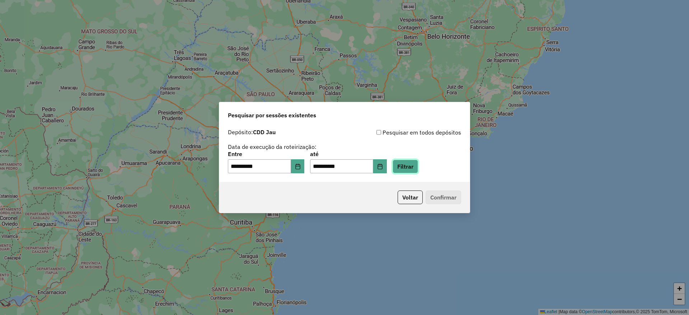
click at [418, 169] on button "Filtrar" at bounding box center [404, 167] width 25 height 14
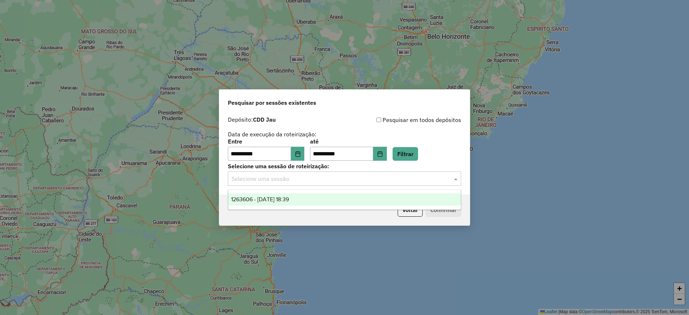
click at [322, 182] on input "text" at bounding box center [337, 179] width 212 height 9
click at [326, 195] on div "1263606 - 11/09/2025 18:39" at bounding box center [344, 199] width 232 height 12
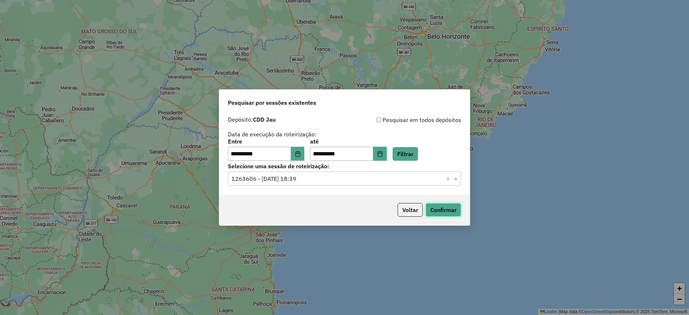
click at [443, 206] on button "Confirmar" at bounding box center [443, 210] width 36 height 14
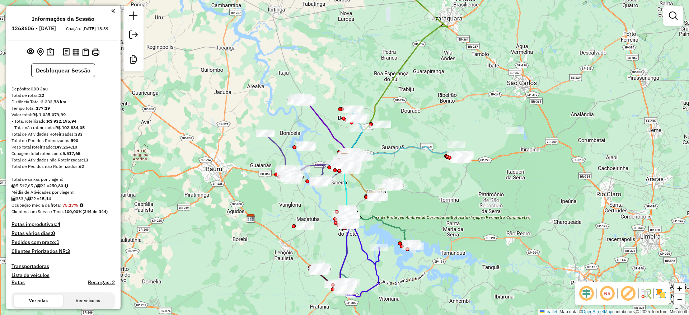
click at [587, 294] on em at bounding box center [585, 293] width 17 height 17
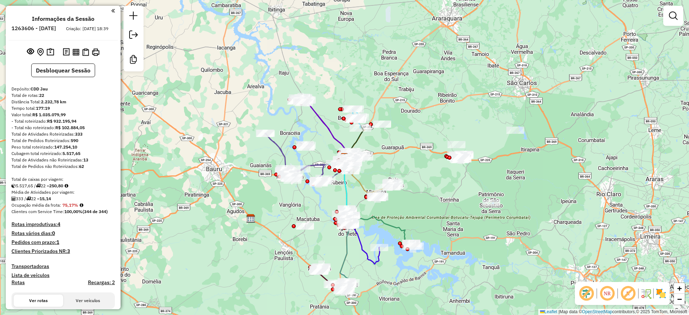
drag, startPoint x: 629, startPoint y: 289, endPoint x: 655, endPoint y: 292, distance: 25.9
click at [630, 289] on em at bounding box center [627, 293] width 17 height 17
click at [658, 292] on img at bounding box center [660, 293] width 11 height 11
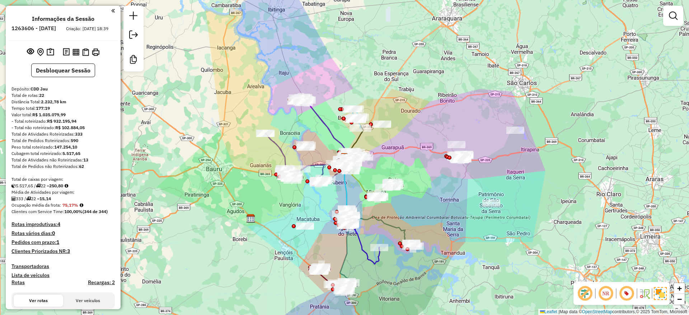
click at [591, 214] on div "Janela de atendimento Grade de atendimento Capacidade Transportadoras Veículos …" at bounding box center [344, 157] width 689 height 315
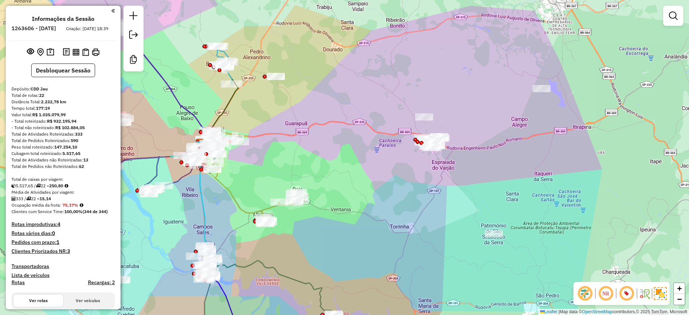
drag, startPoint x: 464, startPoint y: 204, endPoint x: 493, endPoint y: 195, distance: 30.0
click at [489, 195] on div "Janela de atendimento Grade de atendimento Capacidade Transportadoras Veículos …" at bounding box center [344, 157] width 689 height 315
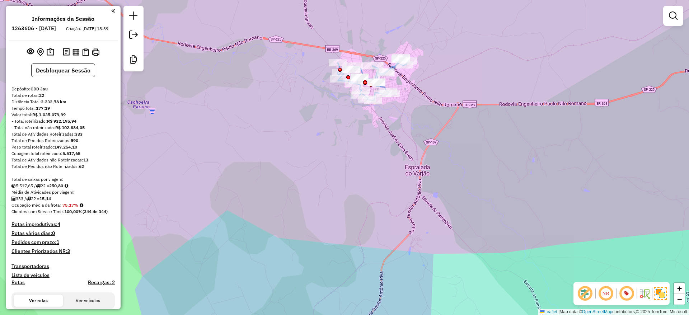
drag, startPoint x: 514, startPoint y: 82, endPoint x: 534, endPoint y: 122, distance: 44.9
click at [534, 122] on div "Janela de atendimento Grade de atendimento Capacidade Transportadoras Veículos …" at bounding box center [344, 157] width 689 height 315
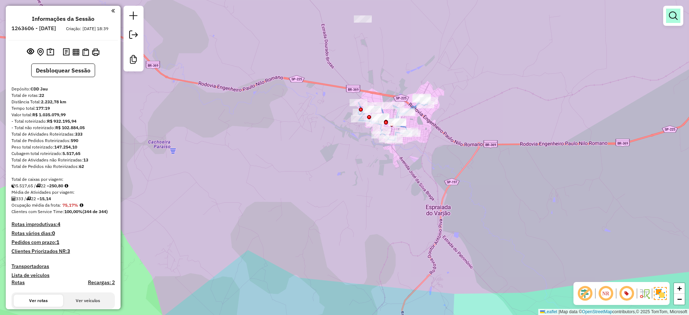
click at [671, 17] on em at bounding box center [672, 15] width 9 height 9
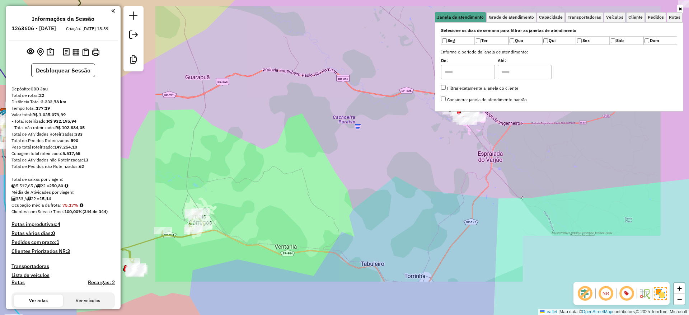
click at [489, 173] on div "Janela de atendimento Grade de atendimento Capacidade Transportadoras Veículos …" at bounding box center [344, 157] width 689 height 315
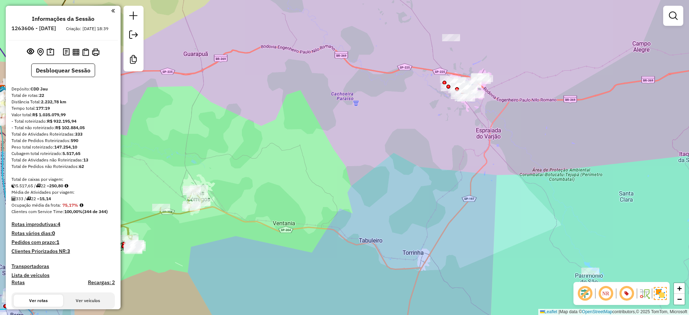
drag, startPoint x: 479, startPoint y: 174, endPoint x: 478, endPoint y: 149, distance: 24.4
click at [477, 150] on div "Janela de atendimento Grade de atendimento Capacidade Transportadoras Veículos …" at bounding box center [344, 157] width 689 height 315
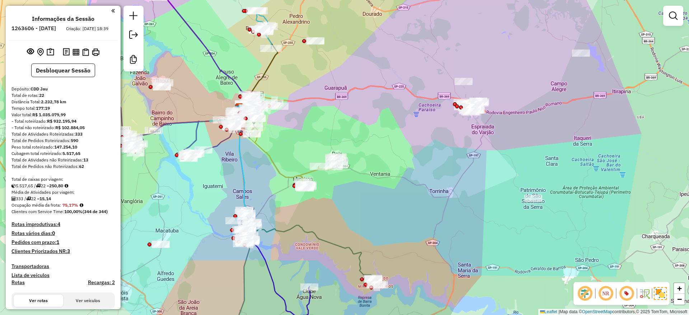
click at [672, 8] on div at bounding box center [673, 16] width 20 height 20
click at [672, 13] on em at bounding box center [672, 15] width 9 height 9
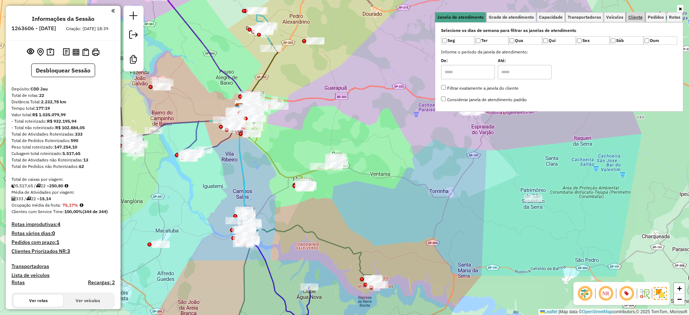
click at [643, 19] on link "Cliente" at bounding box center [635, 17] width 19 height 10
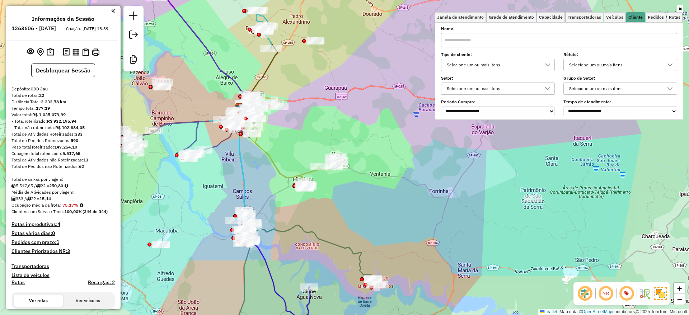
click at [535, 64] on div "Selecione um ou mais itens" at bounding box center [492, 64] width 96 height 11
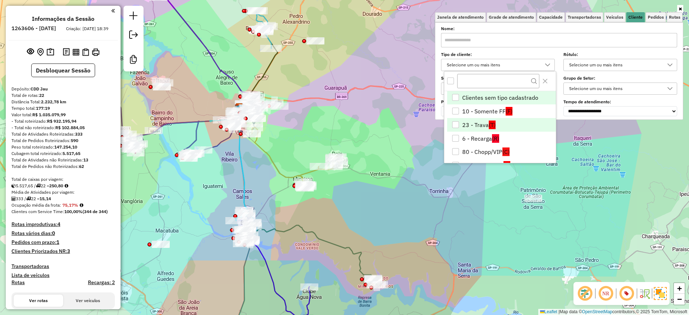
scroll to position [18, 0]
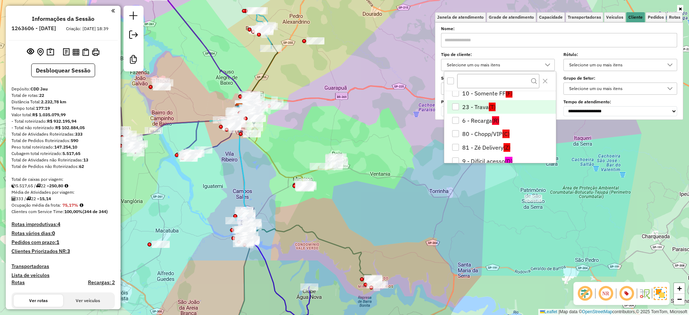
click at [496, 108] on li "23 - Trava (T)" at bounding box center [501, 107] width 109 height 14
click at [419, 190] on div "Janela de atendimento Grade de atendimento Capacidade Transportadoras Veículos …" at bounding box center [344, 157] width 689 height 315
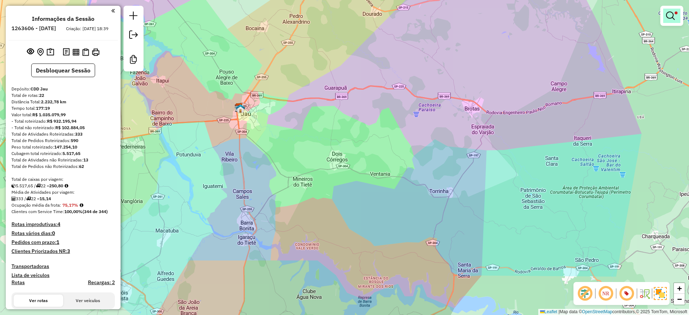
click at [668, 13] on em at bounding box center [670, 15] width 9 height 9
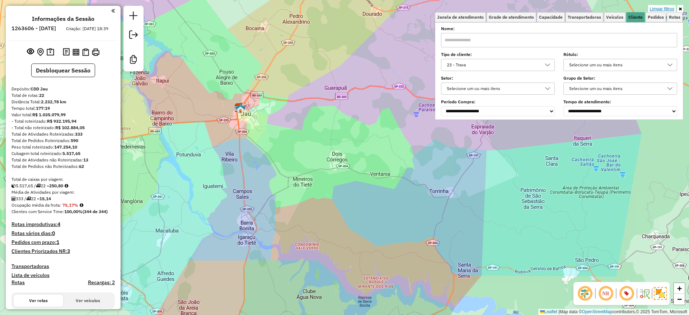
click at [671, 7] on link "Limpar filtros" at bounding box center [662, 9] width 28 height 8
click at [345, 73] on div "Limpar filtros Janela de atendimento Grade de atendimento Capacidade Transporta…" at bounding box center [344, 157] width 689 height 315
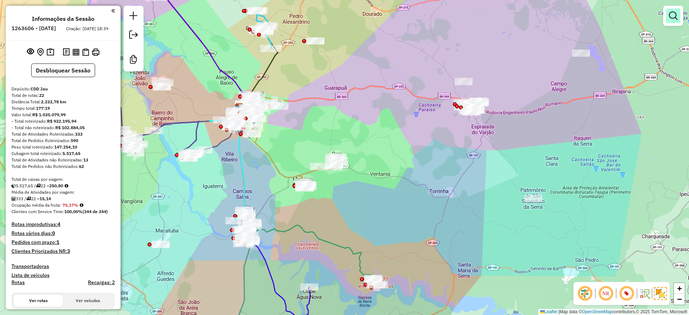
click at [678, 13] on link at bounding box center [673, 16] width 14 height 14
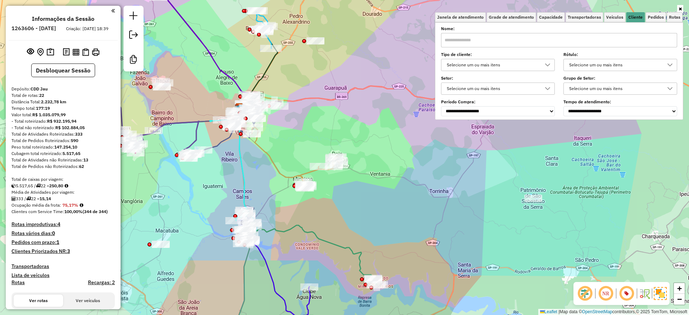
click at [534, 67] on div "Selecione um ou mais itens" at bounding box center [492, 64] width 96 height 11
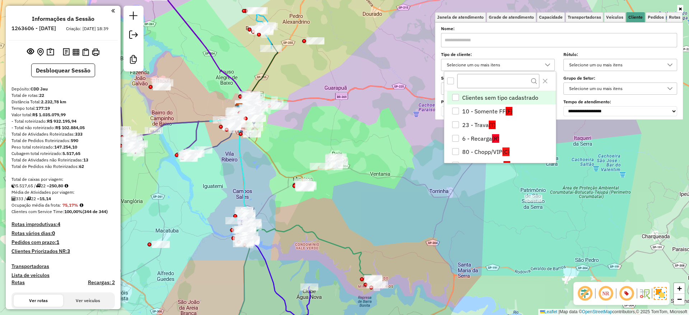
click at [399, 67] on div "Janela de atendimento Grade de atendimento Capacidade Transportadoras Veículos …" at bounding box center [344, 157] width 689 height 315
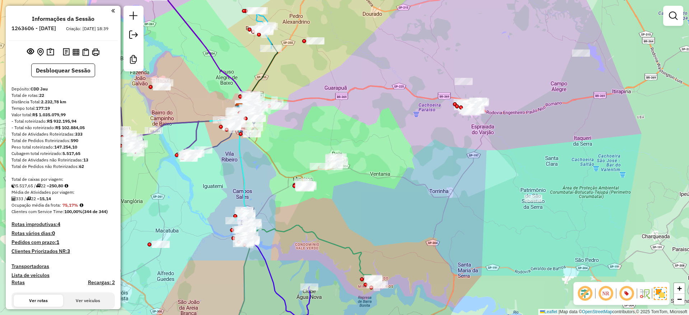
click at [672, 10] on link at bounding box center [673, 16] width 14 height 14
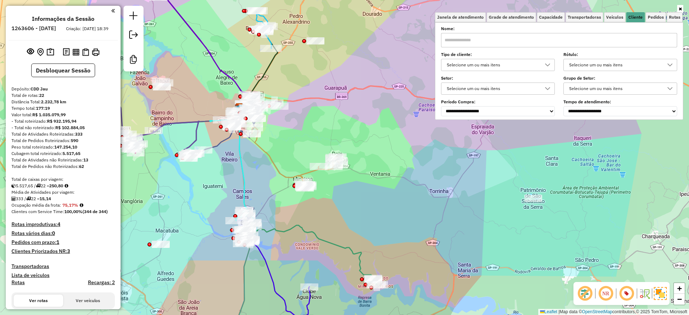
click at [584, 59] on div "Selecione um ou mais itens" at bounding box center [614, 64] width 96 height 11
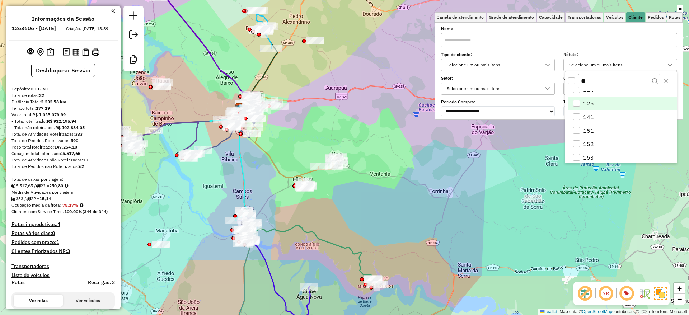
scroll to position [0, 0]
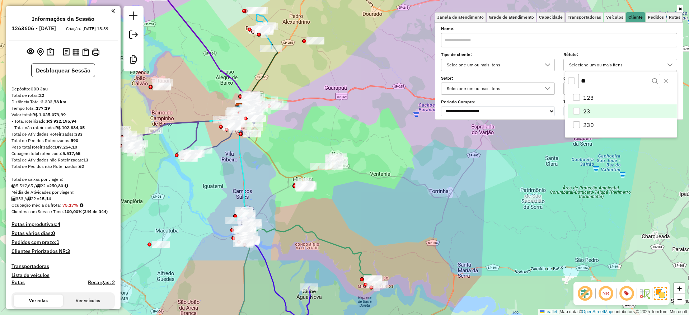
type input "**"
click at [595, 107] on li "23" at bounding box center [622, 111] width 109 height 14
click at [509, 175] on div "Janela de atendimento Grade de atendimento Capacidade Transportadoras Veículos …" at bounding box center [344, 157] width 689 height 315
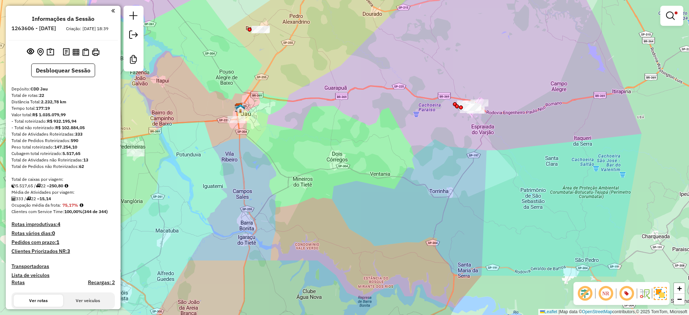
drag, startPoint x: 529, startPoint y: 113, endPoint x: 521, endPoint y: 147, distance: 35.7
click at [521, 147] on div "Limpar filtros Janela de atendimento Grade de atendimento Capacidade Transporta…" at bounding box center [344, 157] width 689 height 315
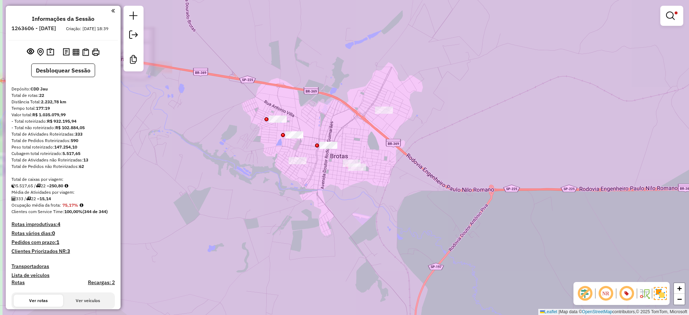
drag, startPoint x: 417, startPoint y: 138, endPoint x: 455, endPoint y: 138, distance: 37.7
click at [447, 138] on div "Limpar filtros Janela de atendimento Grade de atendimento Capacidade Transporta…" at bounding box center [344, 157] width 689 height 315
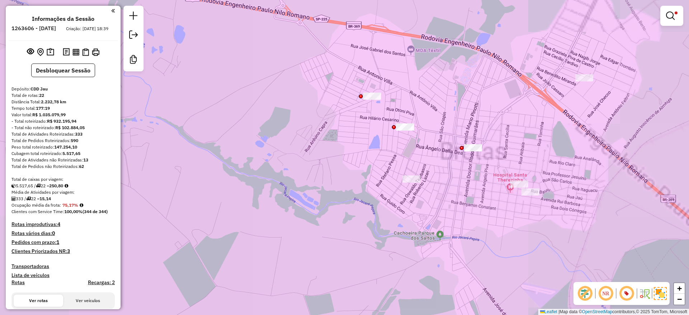
drag, startPoint x: 515, startPoint y: 227, endPoint x: 500, endPoint y: 233, distance: 16.6
click at [500, 233] on div "Limpar filtros Janela de atendimento Grade de atendimento Capacidade Transporta…" at bounding box center [344, 157] width 689 height 315
click at [499, 234] on div "Limpar filtros Janela de atendimento Grade de atendimento Capacidade Transporta…" at bounding box center [344, 157] width 689 height 315
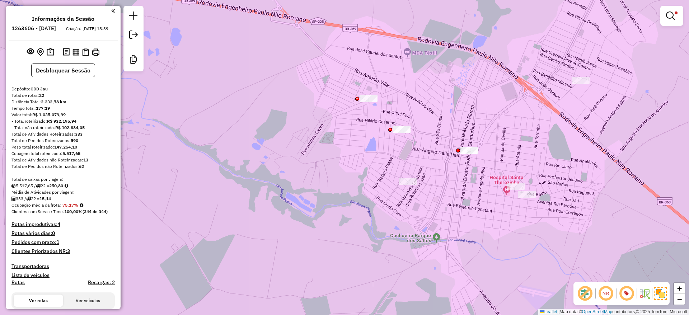
drag, startPoint x: 498, startPoint y: 235, endPoint x: 486, endPoint y: 239, distance: 12.9
click at [486, 239] on div "Limpar filtros Janela de atendimento Grade de atendimento Capacidade Transporta…" at bounding box center [344, 157] width 689 height 315
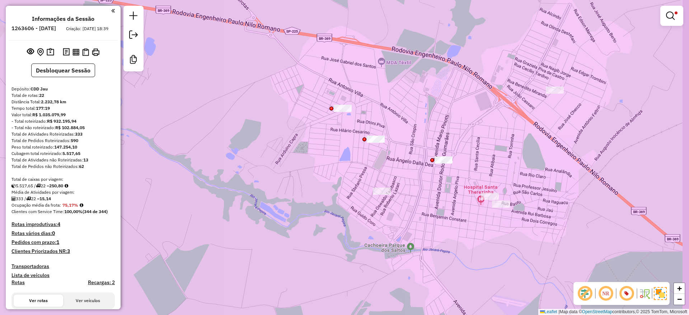
drag, startPoint x: 486, startPoint y: 239, endPoint x: 469, endPoint y: 246, distance: 18.0
click at [469, 246] on div "Limpar filtros Janela de atendimento Grade de atendimento Capacidade Transporta…" at bounding box center [344, 157] width 689 height 315
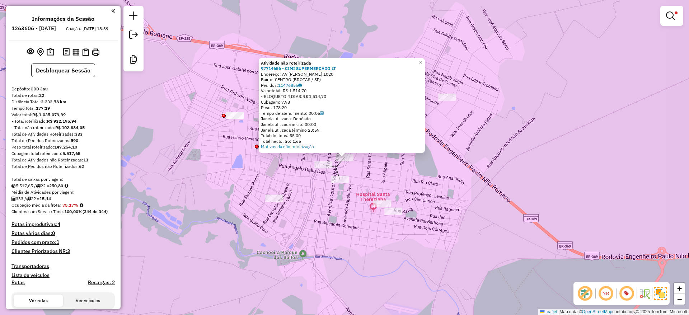
click at [347, 226] on div "Atividade não roteirizada 97714656 - CIMI SUPERMERCADO LT Endereço: AV [PERSON_…" at bounding box center [344, 157] width 689 height 315
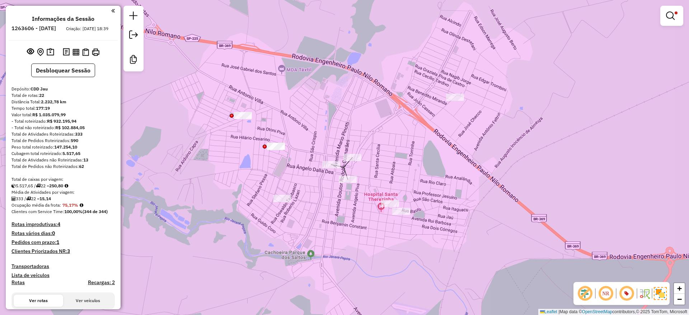
drag, startPoint x: 341, startPoint y: 208, endPoint x: 346, endPoint y: 208, distance: 5.0
click at [346, 208] on div "Limpar filtros Janela de atendimento Grade de atendimento Capacidade Transporta…" at bounding box center [344, 157] width 689 height 315
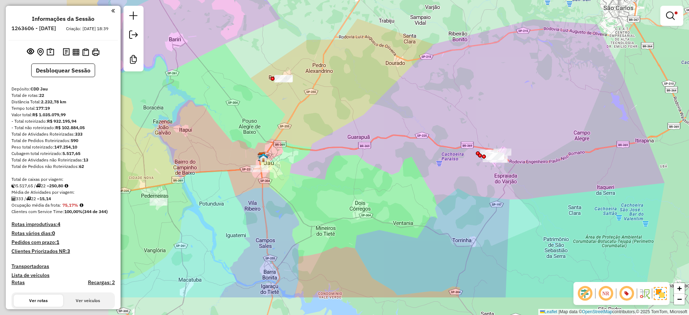
drag, startPoint x: 352, startPoint y: 252, endPoint x: 488, endPoint y: 203, distance: 144.2
click at [488, 203] on div "Limpar filtros Janela de atendimento Grade de atendimento Capacidade Transporta…" at bounding box center [344, 157] width 689 height 315
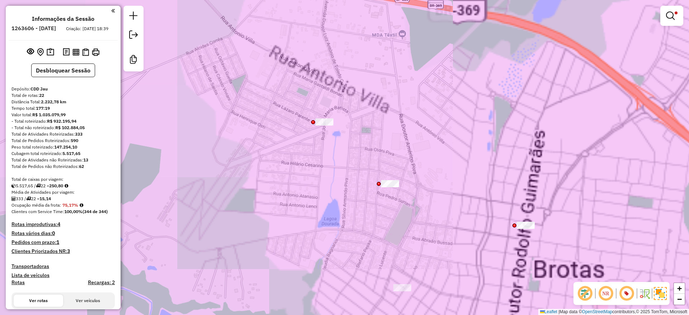
drag, startPoint x: 464, startPoint y: 124, endPoint x: 458, endPoint y: 119, distance: 7.4
click at [458, 119] on div "Limpar filtros Janela de atendimento Grade de atendimento Capacidade Transporta…" at bounding box center [344, 157] width 689 height 315
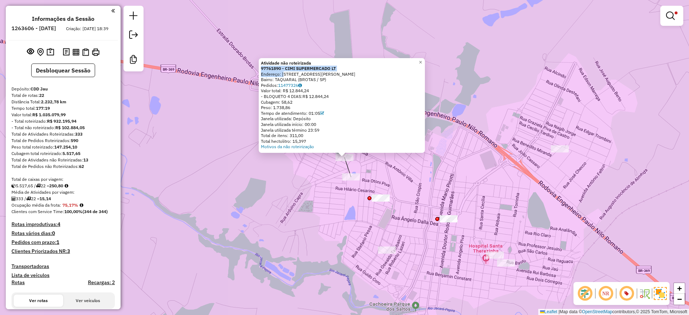
drag, startPoint x: 262, startPoint y: 68, endPoint x: 284, endPoint y: 71, distance: 21.4
click at [284, 71] on div "Atividade não roteirizada 97761890 - CIMI SUPERMERCADO LT Endereço: [STREET_ADD…" at bounding box center [342, 105] width 166 height 95
click at [387, 102] on div "Cubagem: 58,62" at bounding box center [342, 102] width 162 height 6
drag, startPoint x: 263, startPoint y: 68, endPoint x: 284, endPoint y: 69, distance: 20.8
click at [284, 69] on div "Atividade não roteirizada 97761890 - CIMI SUPERMERCADO LT Endereço: [STREET_ADD…" at bounding box center [342, 105] width 166 height 95
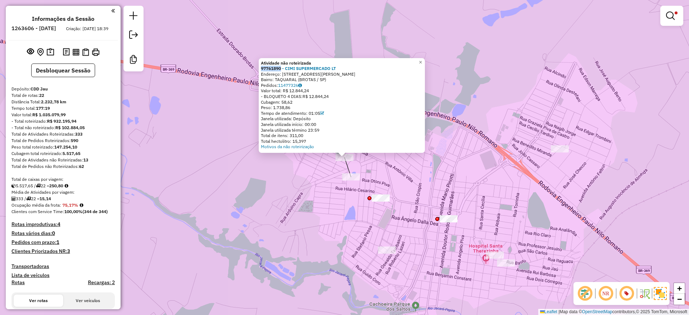
copy strong "97761890"
click at [482, 181] on div "Atividade não roteirizada 97761890 - CIMI SUPERMERCADO LT Endereço: [STREET_ADD…" at bounding box center [344, 157] width 689 height 315
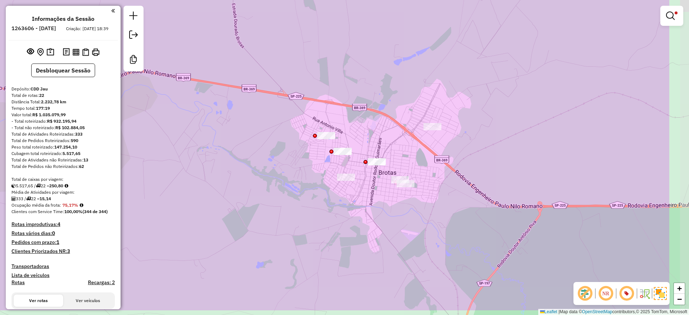
drag, startPoint x: 482, startPoint y: 177, endPoint x: 394, endPoint y: 141, distance: 95.8
click at [394, 141] on div "Limpar filtros Janela de atendimento Grade de atendimento Capacidade Transporta…" at bounding box center [344, 157] width 689 height 315
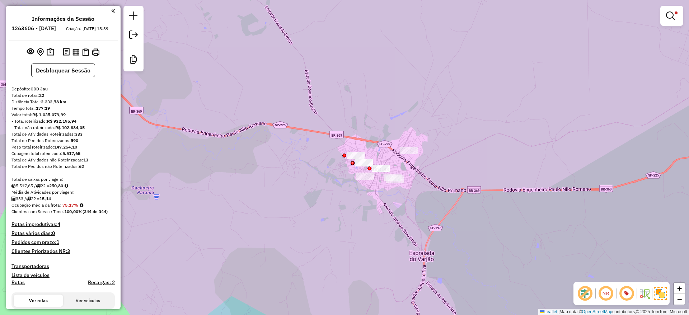
drag, startPoint x: 394, startPoint y: 124, endPoint x: 389, endPoint y: 141, distance: 17.5
click at [389, 141] on div "Limpar filtros Janela de atendimento Grade de atendimento Capacidade Transporta…" at bounding box center [344, 157] width 689 height 315
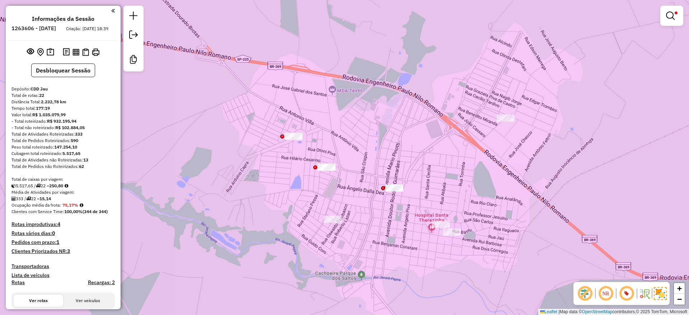
drag, startPoint x: 420, startPoint y: 167, endPoint x: 394, endPoint y: 161, distance: 26.5
click at [394, 161] on div "Limpar filtros Janela de atendimento Grade de atendimento Capacidade Transporta…" at bounding box center [344, 157] width 689 height 315
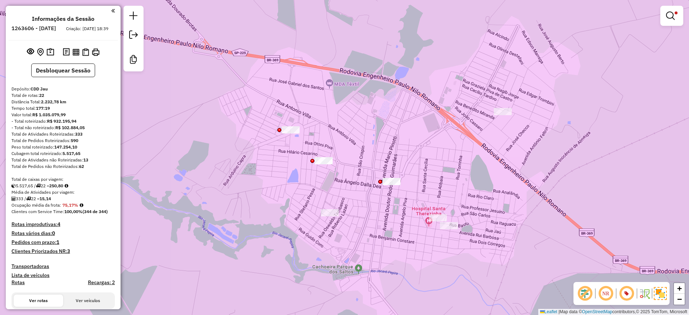
drag, startPoint x: 262, startPoint y: 88, endPoint x: 260, endPoint y: 81, distance: 6.9
click at [260, 81] on div "Limpar filtros Janela de atendimento Grade de atendimento Capacidade Transporta…" at bounding box center [344, 157] width 689 height 315
click at [327, 76] on div "Limpar filtros Janela de atendimento Grade de atendimento Capacidade Transporta…" at bounding box center [344, 157] width 689 height 315
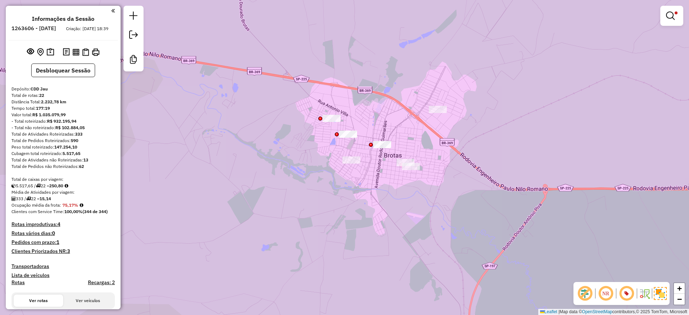
click at [373, 115] on div "Limpar filtros Janela de atendimento Grade de atendimento Capacidade Transporta…" at bounding box center [344, 157] width 689 height 315
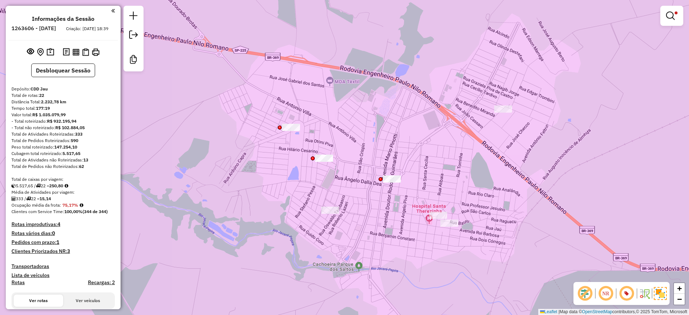
click at [503, 62] on div "Limpar filtros Janela de atendimento Grade de atendimento Capacidade Transporta…" at bounding box center [344, 157] width 689 height 315
click at [667, 15] on em at bounding box center [670, 15] width 9 height 9
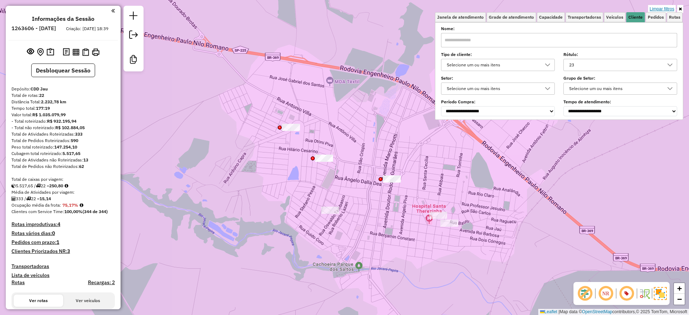
click at [668, 8] on link "Limpar filtros" at bounding box center [662, 9] width 28 height 8
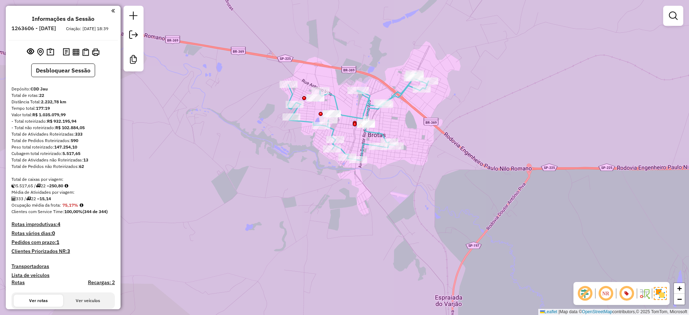
drag, startPoint x: 466, startPoint y: 143, endPoint x: 465, endPoint y: 153, distance: 10.8
click at [465, 153] on div "Janela de atendimento Grade de atendimento Capacidade Transportadoras Veículos …" at bounding box center [344, 157] width 689 height 315
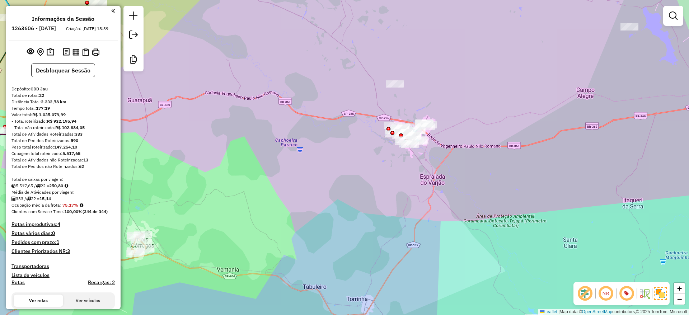
drag, startPoint x: 449, startPoint y: 218, endPoint x: 426, endPoint y: 197, distance: 30.5
click at [426, 197] on div "Janela de atendimento Grade de atendimento Capacidade Transportadoras Veículos …" at bounding box center [344, 157] width 689 height 315
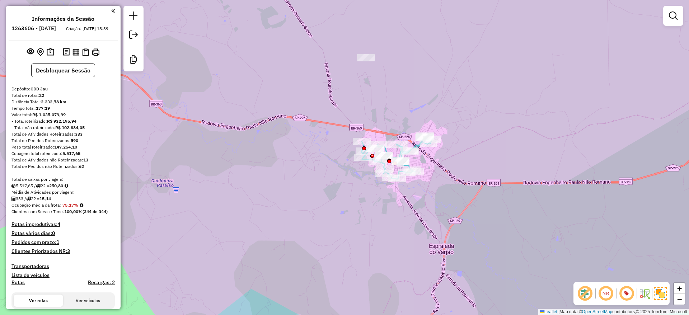
drag, startPoint x: 451, startPoint y: 150, endPoint x: 473, endPoint y: 173, distance: 31.7
click at [473, 173] on div "Janela de atendimento Grade de atendimento Capacidade Transportadoras Veículos …" at bounding box center [344, 157] width 689 height 315
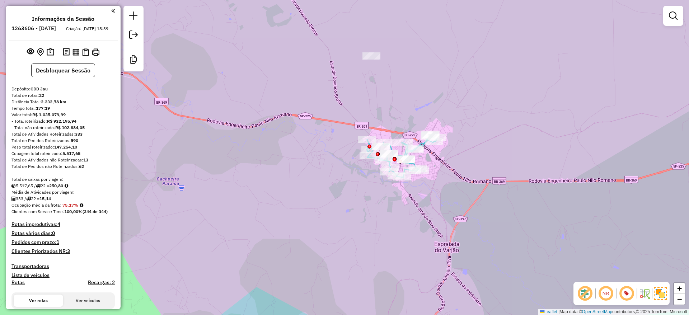
click at [478, 174] on div "Janela de atendimento Grade de atendimento Capacidade Transportadoras Veículos …" at bounding box center [344, 157] width 689 height 315
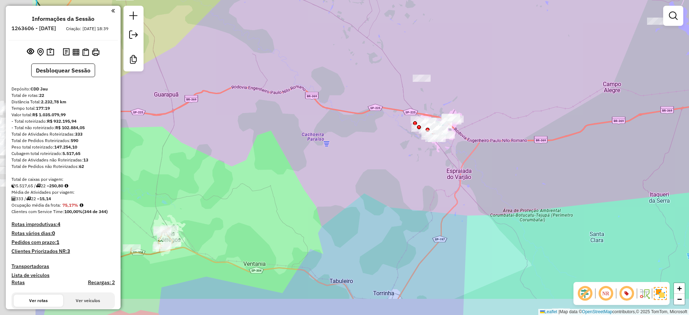
drag, startPoint x: 316, startPoint y: 164, endPoint x: 353, endPoint y: 157, distance: 37.4
click at [353, 157] on div "Janela de atendimento Grade de atendimento Capacidade Transportadoras Veículos …" at bounding box center [344, 157] width 689 height 315
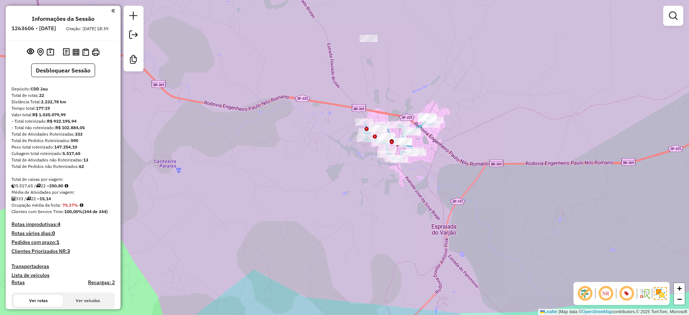
drag, startPoint x: 475, startPoint y: 162, endPoint x: 486, endPoint y: 172, distance: 15.0
click at [486, 172] on div "Janela de atendimento Grade de atendimento Capacidade Transportadoras Veículos …" at bounding box center [344, 157] width 689 height 315
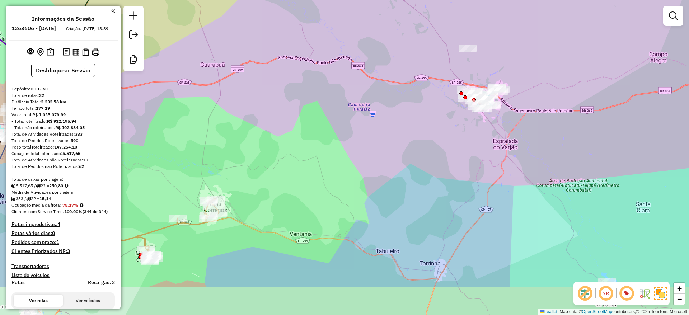
drag, startPoint x: 449, startPoint y: 200, endPoint x: 501, endPoint y: 141, distance: 79.5
click at [501, 141] on div "Janela de atendimento Grade de atendimento Capacidade Transportadoras Veículos …" at bounding box center [344, 157] width 689 height 315
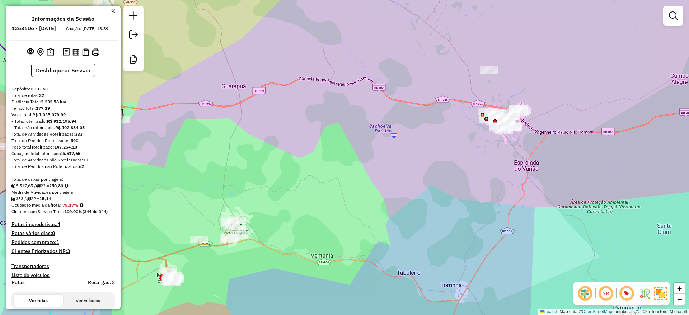
drag, startPoint x: 498, startPoint y: 158, endPoint x: 519, endPoint y: 180, distance: 30.2
click at [519, 180] on div "Janela de atendimento Grade de atendimento Capacidade Transportadoras Veículos …" at bounding box center [344, 157] width 689 height 315
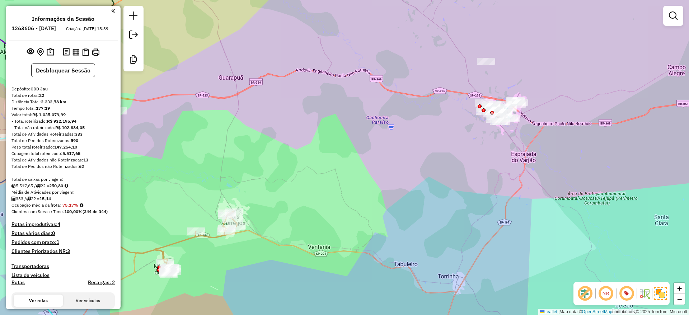
drag, startPoint x: 519, startPoint y: 179, endPoint x: 516, endPoint y: 171, distance: 9.1
click at [516, 171] on div "Janela de atendimento Grade de atendimento Capacidade Transportadoras Veículos …" at bounding box center [344, 157] width 689 height 315
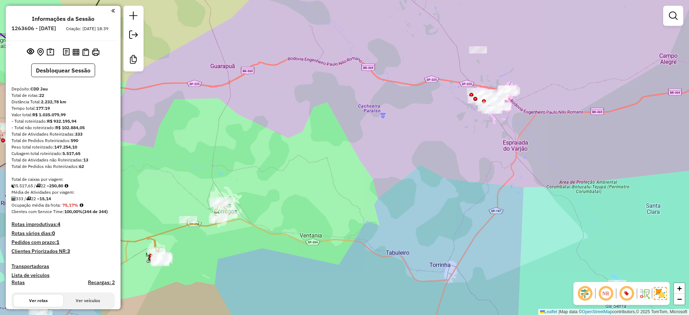
drag, startPoint x: 516, startPoint y: 171, endPoint x: 508, endPoint y: 159, distance: 14.1
click at [508, 159] on div "Janela de atendimento Grade de atendimento Capacidade Transportadoras Veículos …" at bounding box center [344, 157] width 689 height 315
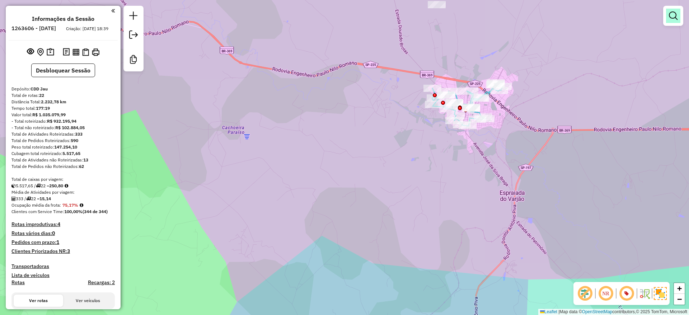
click at [676, 12] on em at bounding box center [672, 15] width 9 height 9
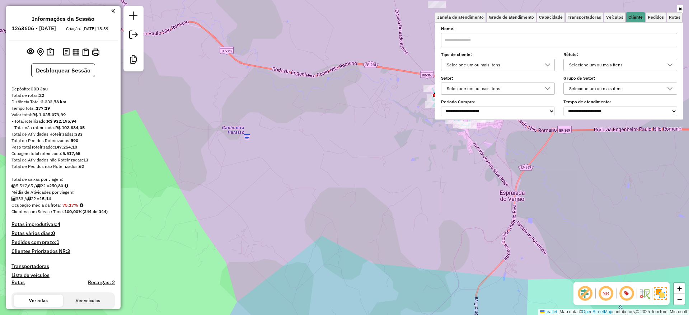
click at [629, 65] on div "Selecione um ou mais itens" at bounding box center [614, 64] width 96 height 11
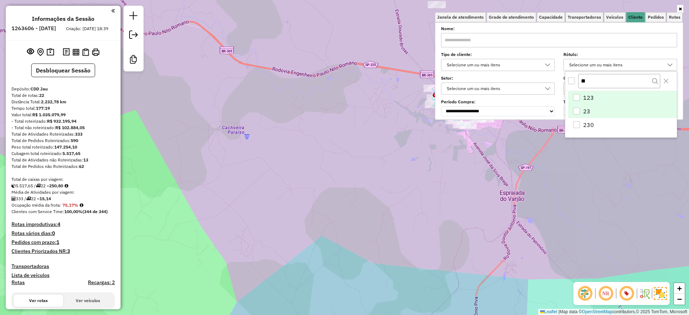
click at [601, 108] on li "23" at bounding box center [622, 111] width 109 height 14
click at [567, 203] on div "Janela de atendimento Grade de atendimento Capacidade Transportadoras Veículos …" at bounding box center [344, 157] width 689 height 315
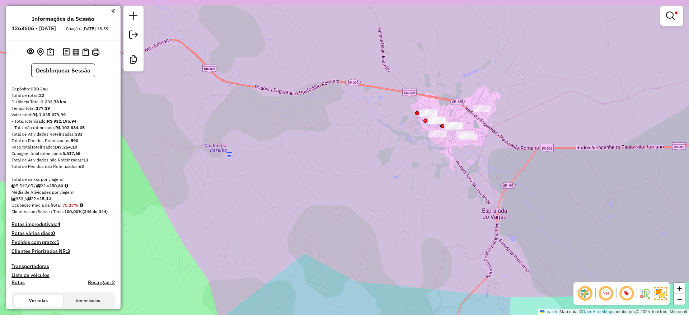
drag, startPoint x: 491, startPoint y: 174, endPoint x: 456, endPoint y: 211, distance: 50.0
click at [456, 211] on div "Limpar filtros Janela de atendimento Grade de atendimento Capacidade Transporta…" at bounding box center [344, 157] width 689 height 315
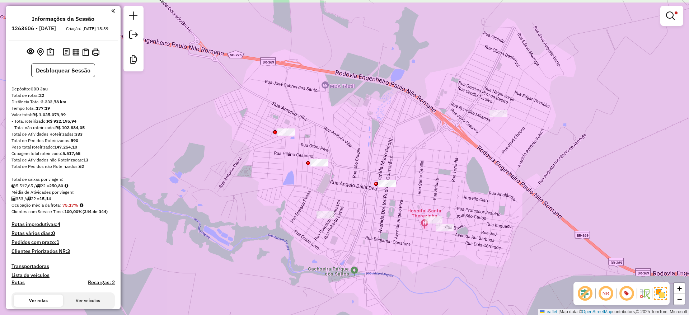
drag, startPoint x: 434, startPoint y: 127, endPoint x: 466, endPoint y: 161, distance: 47.2
click at [466, 161] on div "Limpar filtros Janela de atendimento Grade de atendimento Capacidade Transporta…" at bounding box center [344, 157] width 689 height 315
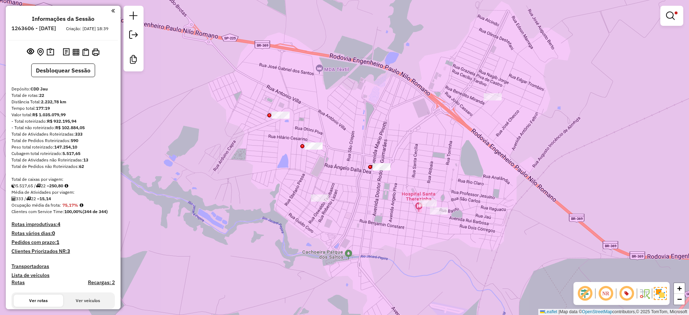
drag, startPoint x: 470, startPoint y: 172, endPoint x: 464, endPoint y: 156, distance: 17.8
click at [464, 156] on div "Limpar filtros Janela de atendimento Grade de atendimento Capacidade Transporta…" at bounding box center [344, 157] width 689 height 315
click at [517, 142] on div "Limpar filtros Janela de atendimento Grade de atendimento Capacidade Transporta…" at bounding box center [344, 157] width 689 height 315
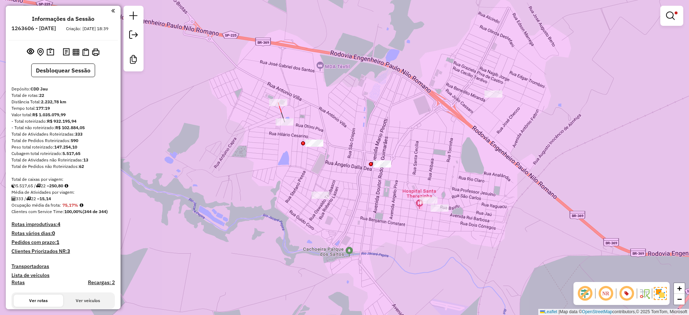
click at [271, 94] on div "Limpar filtros Janela de atendimento Grade de atendimento Capacidade Transporta…" at bounding box center [344, 157] width 689 height 315
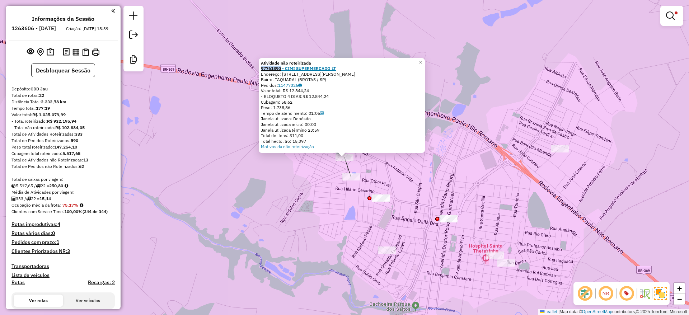
drag, startPoint x: 261, startPoint y: 68, endPoint x: 284, endPoint y: 70, distance: 23.0
click at [284, 70] on div "Atividade não roteirizada 97761890 - CIMI SUPERMERCADO LT Endereço: [STREET_ADD…" at bounding box center [342, 105] width 166 height 95
copy strong "97761890"
click at [427, 182] on div "Atividade não roteirizada 97761890 - CIMI SUPERMERCADO LT Endereço: [STREET_ADD…" at bounding box center [344, 157] width 689 height 315
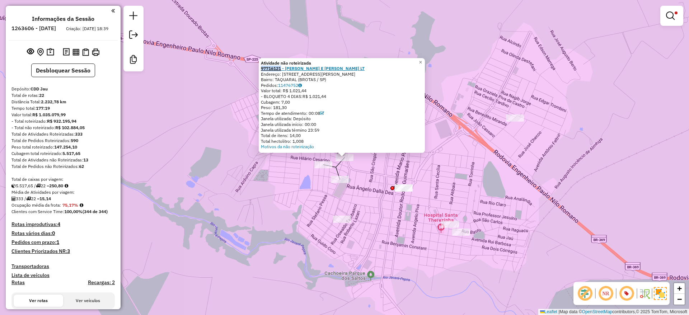
drag, startPoint x: 261, startPoint y: 67, endPoint x: 284, endPoint y: 69, distance: 23.4
click at [284, 69] on div "Atividade não roteirizada 97716121 - [PERSON_NAME] E [PERSON_NAME] LT Endereço:…" at bounding box center [342, 105] width 166 height 95
copy strong "97716121"
click at [368, 204] on div "Atividade não roteirizada 97716121 - [PERSON_NAME] E [PERSON_NAME] LT Endereço:…" at bounding box center [344, 157] width 689 height 315
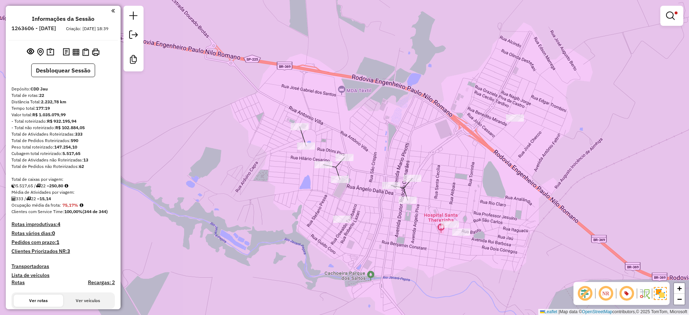
click at [413, 182] on div at bounding box center [412, 178] width 18 height 7
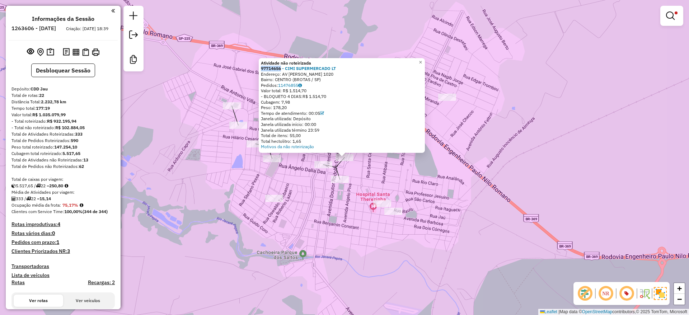
drag, startPoint x: 262, startPoint y: 68, endPoint x: 299, endPoint y: 74, distance: 37.6
click at [287, 69] on div "Atividade não roteirizada 97714656 - CIMI SUPERMERCADO LT Endereço: AV [PERSON_…" at bounding box center [342, 105] width 166 height 95
copy strong "97714656 -"
click at [395, 160] on div "Atividade não roteirizada 97714656 - CIMI SUPERMERCADO LT Endereço: AV [PERSON_…" at bounding box center [344, 157] width 689 height 315
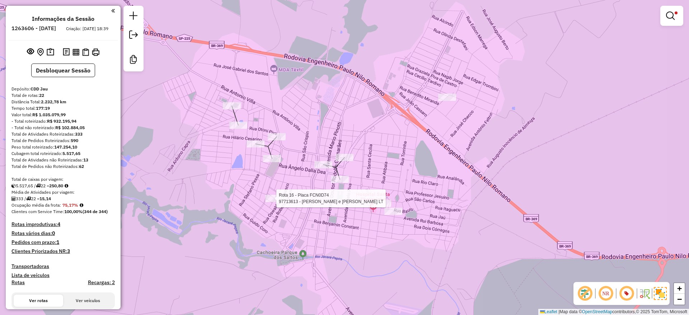
select select "**********"
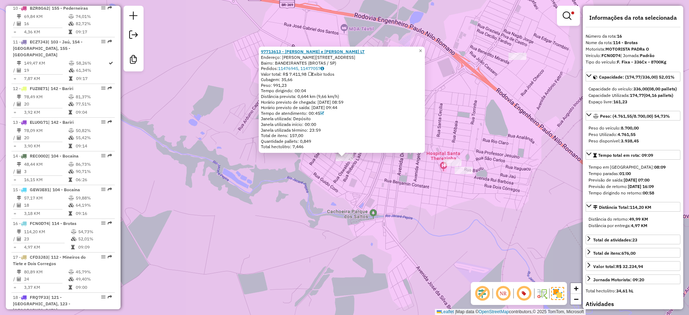
scroll to position [873, 0]
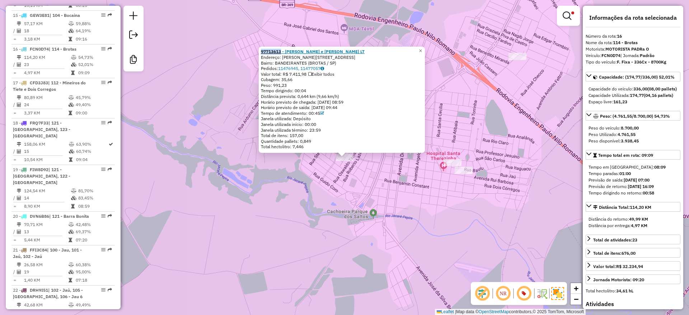
drag, startPoint x: 261, startPoint y: 48, endPoint x: 283, endPoint y: 52, distance: 22.6
click at [283, 52] on div "97713613 - [PERSON_NAME] e [PERSON_NAME] LT Endereço: [PERSON_NAME] 185 Bairro:…" at bounding box center [342, 100] width 166 height 106
copy strong "97713613"
click at [498, 129] on div "Rota 16 - Placa FCN0D74 97761342 - [PERSON_NAME] e FRANCELIN LT 97713613 - [PER…" at bounding box center [344, 157] width 689 height 315
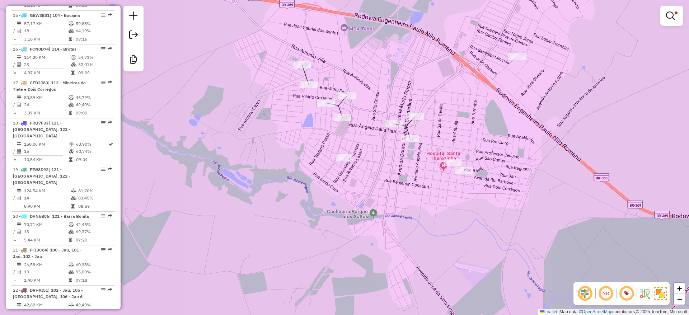
select select "**********"
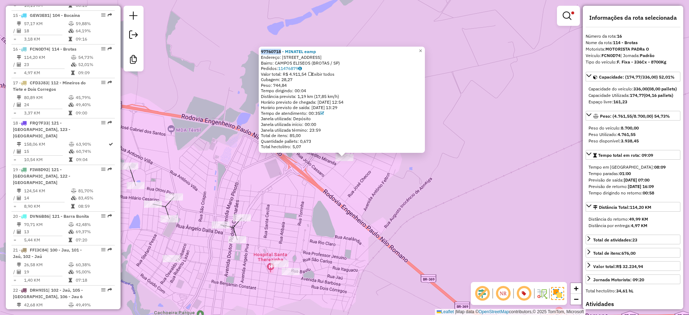
drag, startPoint x: 262, startPoint y: 51, endPoint x: 293, endPoint y: 55, distance: 31.0
click at [284, 53] on div "97760718 - MINATEL eamp Endereço: [STREET_ADDRESS] (BROTAS / [GEOGRAPHIC_DATA])…" at bounding box center [342, 100] width 166 height 106
copy strong "97760718"
click at [309, 236] on div "97760718 - MINATEL eamp Endereço: [STREET_ADDRESS] (BROTAS / [GEOGRAPHIC_DATA])…" at bounding box center [344, 157] width 689 height 315
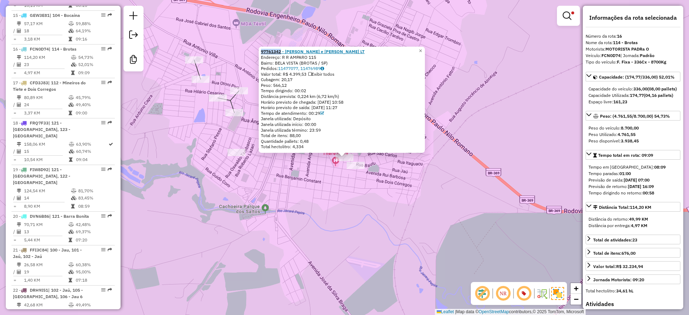
drag, startPoint x: 260, startPoint y: 51, endPoint x: 284, endPoint y: 52, distance: 23.7
click at [284, 52] on div "97761342 - [PERSON_NAME] e [PERSON_NAME] LT Endereço: R R AMPARO 115 Bairro: [G…" at bounding box center [342, 100] width 166 height 106
copy strong "97761342"
click at [403, 198] on div "97761342 - [PERSON_NAME] e [PERSON_NAME] LT Endereço: R R AMPARO 115 Bairro: [G…" at bounding box center [344, 157] width 689 height 315
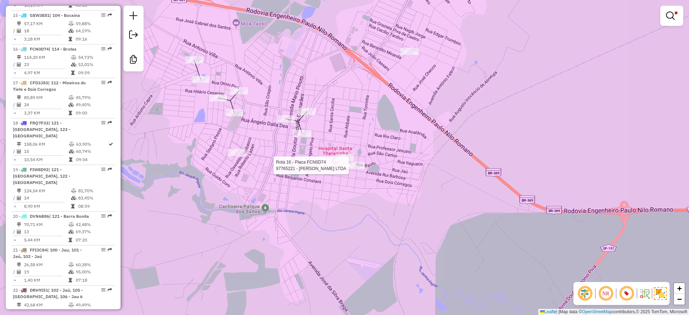
select select "**********"
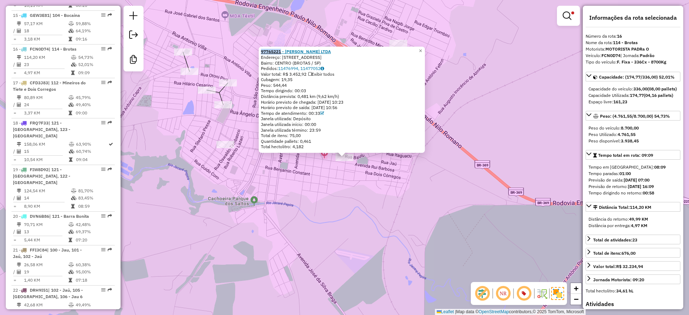
drag, startPoint x: 262, startPoint y: 50, endPoint x: 294, endPoint y: 54, distance: 32.5
click at [285, 53] on div "97765221 - [PERSON_NAME] LTDA Endereço: [STREET_ADDRESS] Bairro: CENTRO (BROTAS…" at bounding box center [342, 100] width 166 height 106
copy strong "97765221"
drag, startPoint x: 247, startPoint y: 176, endPoint x: 238, endPoint y: 184, distance: 10.9
click at [245, 177] on div "97765221 - [PERSON_NAME] LTDA Endereço: [STREET_ADDRESS] Bairro: CENTRO (BROTAS…" at bounding box center [344, 157] width 689 height 315
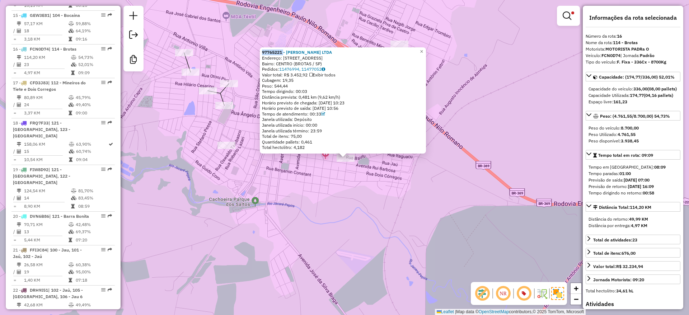
drag, startPoint x: 233, startPoint y: 204, endPoint x: 264, endPoint y: 207, distance: 31.3
click at [260, 206] on div "97765221 - [PERSON_NAME] LTDA Endereço: [STREET_ADDRESS] Bairro: CENTRO (BROTAS…" at bounding box center [344, 157] width 689 height 315
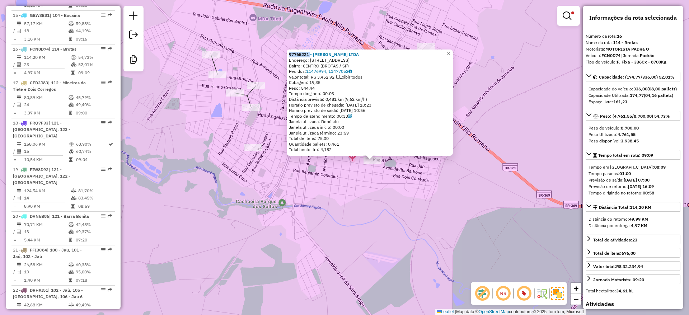
click at [264, 210] on div "97765221 - [PERSON_NAME] LTDA Endereço: [STREET_ADDRESS] Bairro: CENTRO (BROTAS…" at bounding box center [344, 157] width 689 height 315
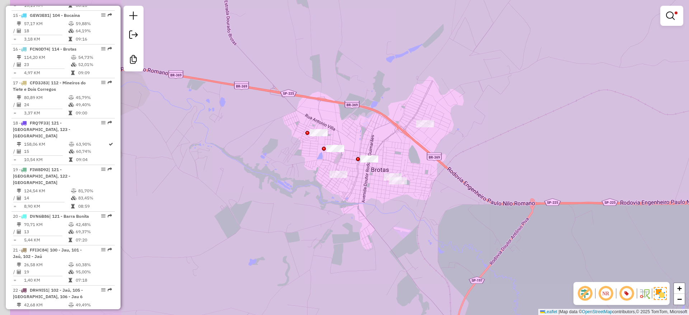
drag, startPoint x: 280, startPoint y: 221, endPoint x: 358, endPoint y: 218, distance: 77.2
click at [358, 218] on div "Limpar filtros Janela de atendimento Grade de atendimento Capacidade Transporta…" at bounding box center [344, 157] width 689 height 315
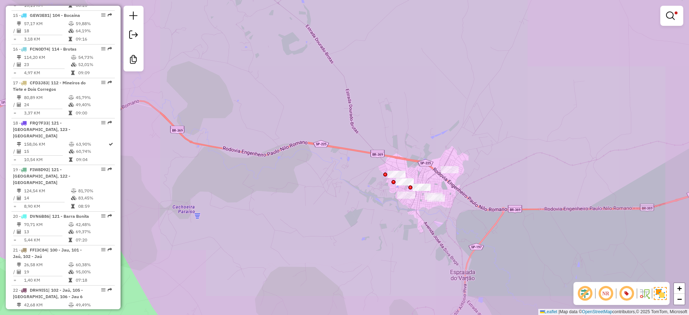
drag, startPoint x: 476, startPoint y: 284, endPoint x: 510, endPoint y: 172, distance: 117.6
click at [510, 172] on div "Limpar filtros Janela de atendimento Grade de atendimento Capacidade Transporta…" at bounding box center [344, 157] width 689 height 315
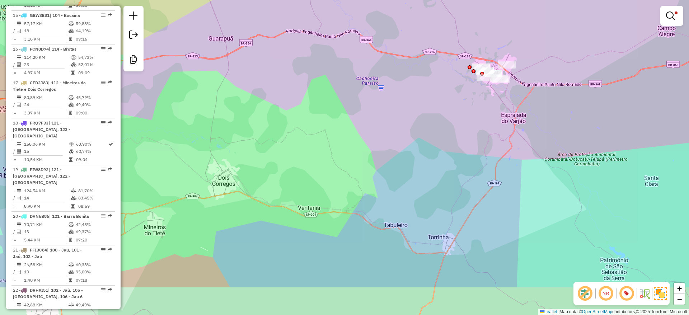
drag, startPoint x: 512, startPoint y: 195, endPoint x: 527, endPoint y: 153, distance: 44.2
click at [527, 153] on div "Limpar filtros Janela de atendimento Grade de atendimento Capacidade Transporta…" at bounding box center [344, 157] width 689 height 315
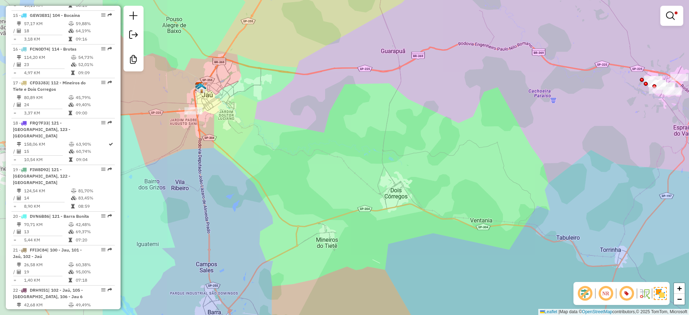
drag, startPoint x: 488, startPoint y: 139, endPoint x: 658, endPoint y: 149, distance: 170.3
click at [658, 149] on div "Limpar filtros Janela de atendimento Grade de atendimento Capacidade Transporta…" at bounding box center [344, 157] width 689 height 315
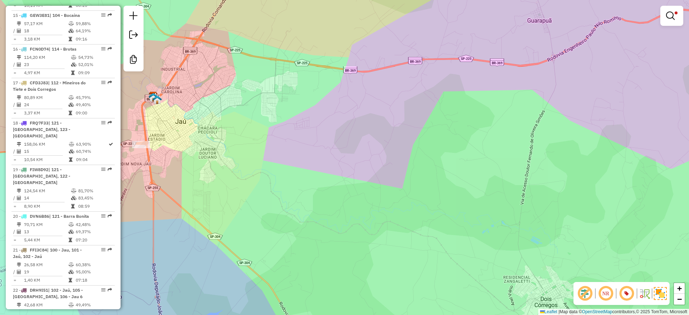
drag, startPoint x: 279, startPoint y: 94, endPoint x: 355, endPoint y: 108, distance: 77.7
click at [363, 113] on div "Limpar filtros Janela de atendimento Grade de atendimento Capacidade Transporta…" at bounding box center [344, 157] width 689 height 315
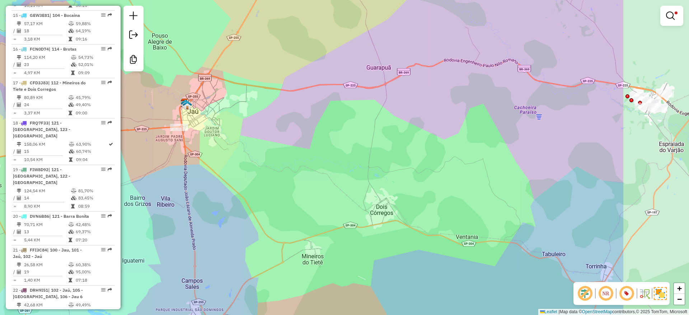
drag, startPoint x: 536, startPoint y: 174, endPoint x: 397, endPoint y: 166, distance: 139.4
click at [397, 166] on div "Limpar filtros Janela de atendimento Grade de atendimento Capacidade Transporta…" at bounding box center [344, 157] width 689 height 315
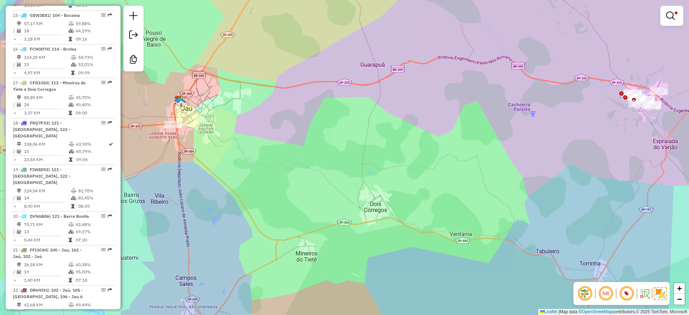
click at [394, 165] on div "Limpar filtros Janela de atendimento Grade de atendimento Capacidade Transporta…" at bounding box center [344, 157] width 689 height 315
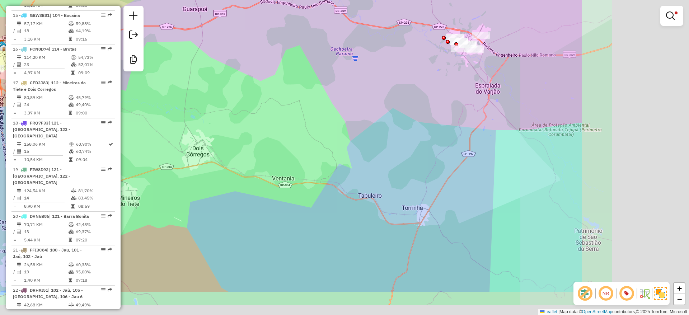
drag, startPoint x: 527, startPoint y: 113, endPoint x: 347, endPoint y: 56, distance: 189.6
click at [347, 57] on div "Limpar filtros Janela de atendimento Grade de atendimento Capacidade Transporta…" at bounding box center [344, 157] width 689 height 315
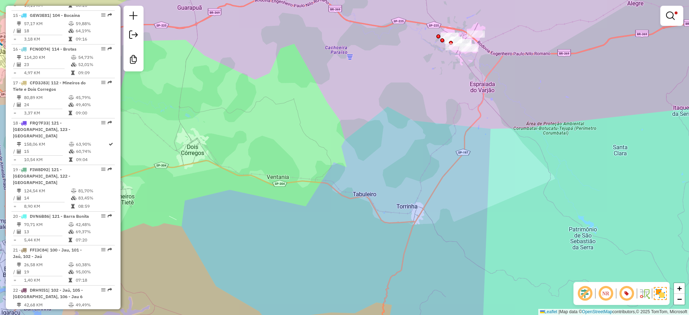
click at [403, 94] on div "Limpar filtros Janela de atendimento Grade de atendimento Capacidade Transporta…" at bounding box center [344, 157] width 689 height 315
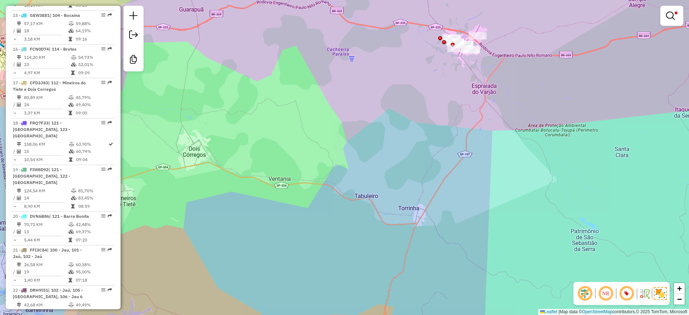
drag, startPoint x: 404, startPoint y: 94, endPoint x: 413, endPoint y: 98, distance: 9.5
click at [413, 98] on div "Limpar filtros Janela de atendimento Grade de atendimento Capacidade Transporta…" at bounding box center [344, 157] width 689 height 315
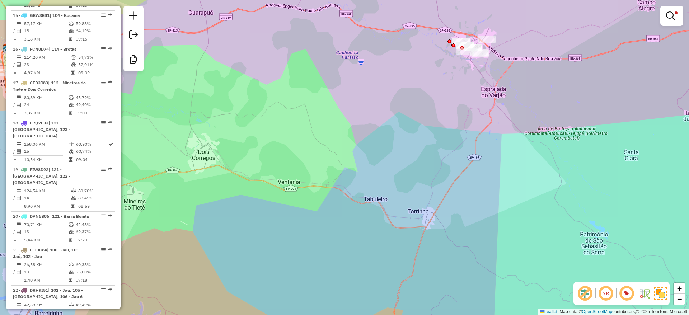
drag, startPoint x: 396, startPoint y: 120, endPoint x: 404, endPoint y: 125, distance: 9.2
click at [404, 125] on div "Limpar filtros Janela de atendimento Grade de atendimento Capacidade Transporta…" at bounding box center [344, 157] width 689 height 315
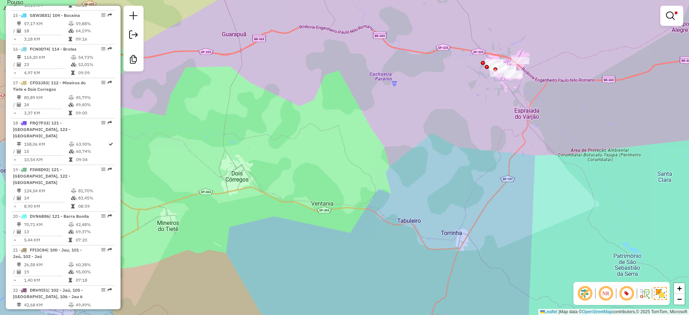
drag, startPoint x: 403, startPoint y: 126, endPoint x: 429, endPoint y: 142, distance: 30.0
click at [429, 142] on div "Limpar filtros Janela de atendimento Grade de atendimento Capacidade Transporta…" at bounding box center [344, 157] width 689 height 315
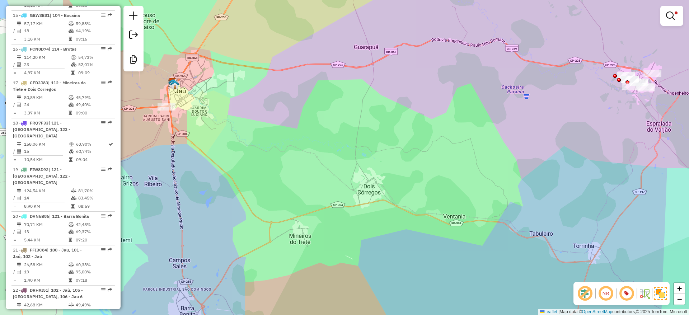
drag, startPoint x: 426, startPoint y: 154, endPoint x: 547, endPoint y: 168, distance: 121.0
click at [547, 168] on div "Limpar filtros Janela de atendimento Grade de atendimento Capacidade Transporta…" at bounding box center [344, 157] width 689 height 315
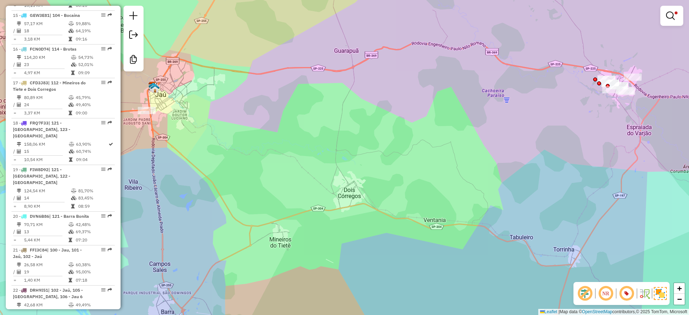
drag, startPoint x: 545, startPoint y: 169, endPoint x: 460, endPoint y: 166, distance: 84.7
click at [460, 168] on div "Limpar filtros Janela de atendimento Grade de atendimento Capacidade Transporta…" at bounding box center [344, 157] width 689 height 315
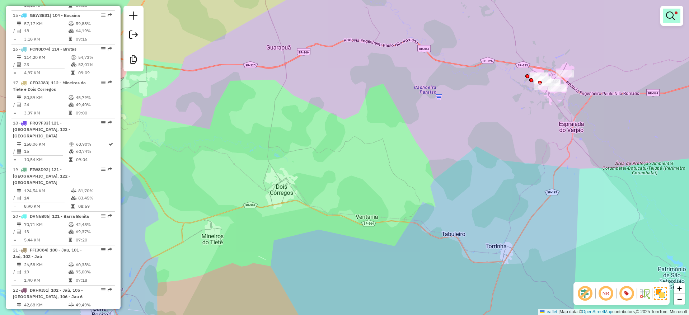
click at [668, 15] on em at bounding box center [670, 15] width 9 height 9
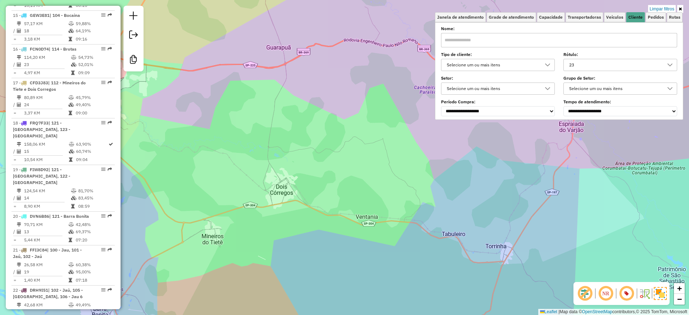
click at [663, 4] on div "Limpar filtros Janela de atendimento Grade de atendimento Capacidade Transporta…" at bounding box center [344, 157] width 689 height 315
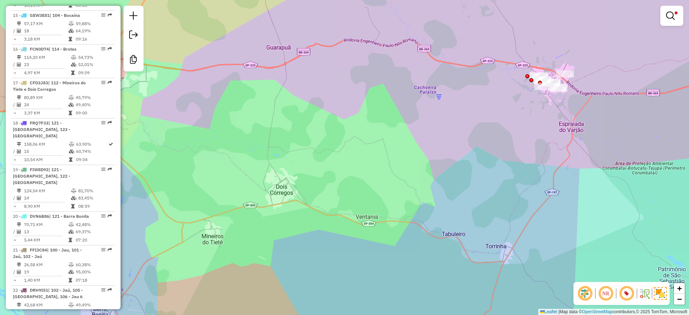
click at [664, 14] on link at bounding box center [671, 16] width 17 height 14
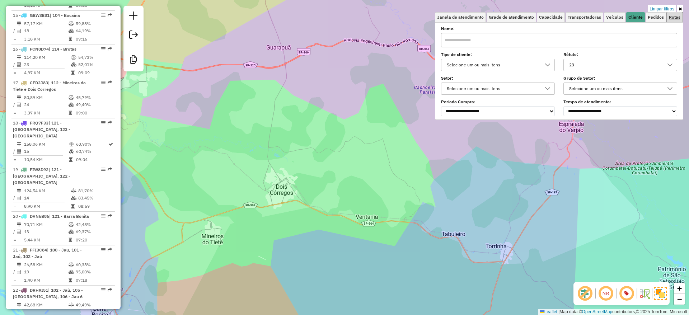
click at [668, 15] on link "Rotas" at bounding box center [674, 17] width 16 height 10
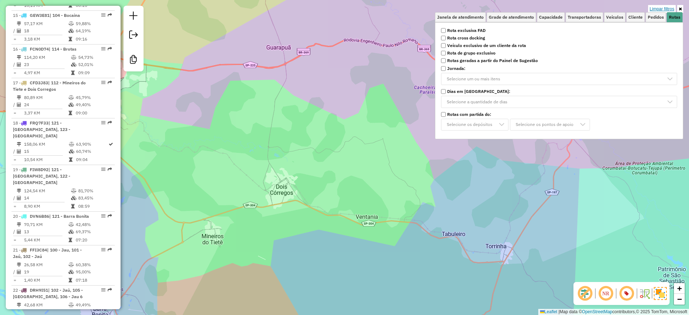
click at [662, 8] on link "Limpar filtros" at bounding box center [662, 9] width 28 height 8
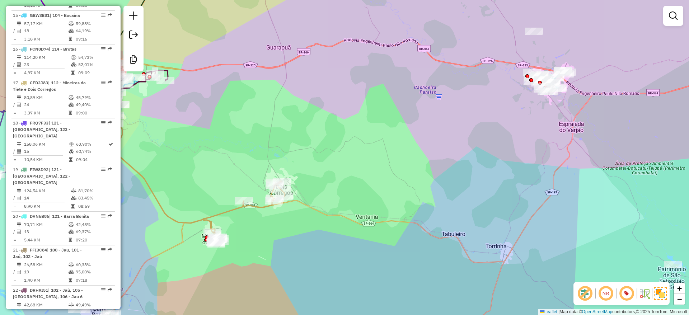
click at [370, 84] on div "Janela de atendimento Grade de atendimento Capacidade Transportadoras Veículos …" at bounding box center [344, 157] width 689 height 315
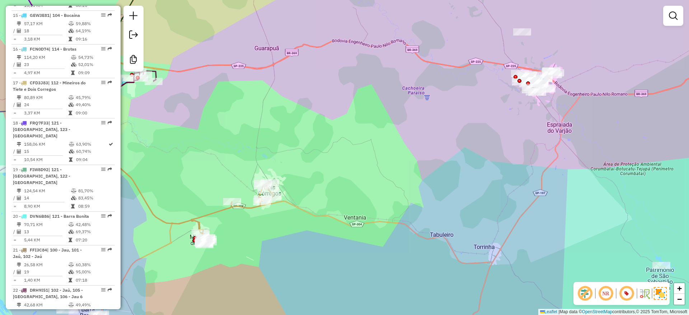
drag, startPoint x: 468, startPoint y: 144, endPoint x: 460, endPoint y: 142, distance: 7.7
click at [464, 144] on div "Janela de atendimento Grade de atendimento Capacidade Transportadoras Veículos …" at bounding box center [344, 157] width 689 height 315
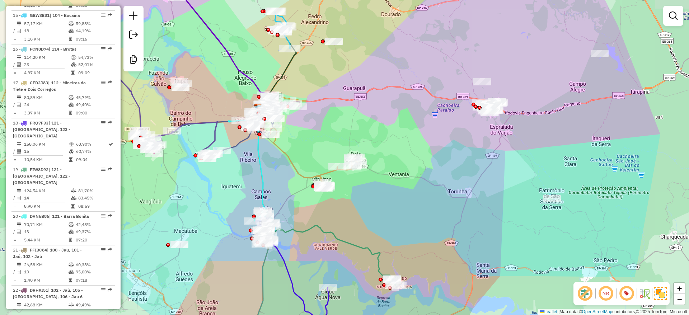
drag, startPoint x: 461, startPoint y: 152, endPoint x: 448, endPoint y: 123, distance: 31.8
click at [452, 145] on div "Janela de atendimento Grade de atendimento Capacidade Transportadoras Veículos …" at bounding box center [344, 157] width 689 height 315
